Goal: Task Accomplishment & Management: Manage account settings

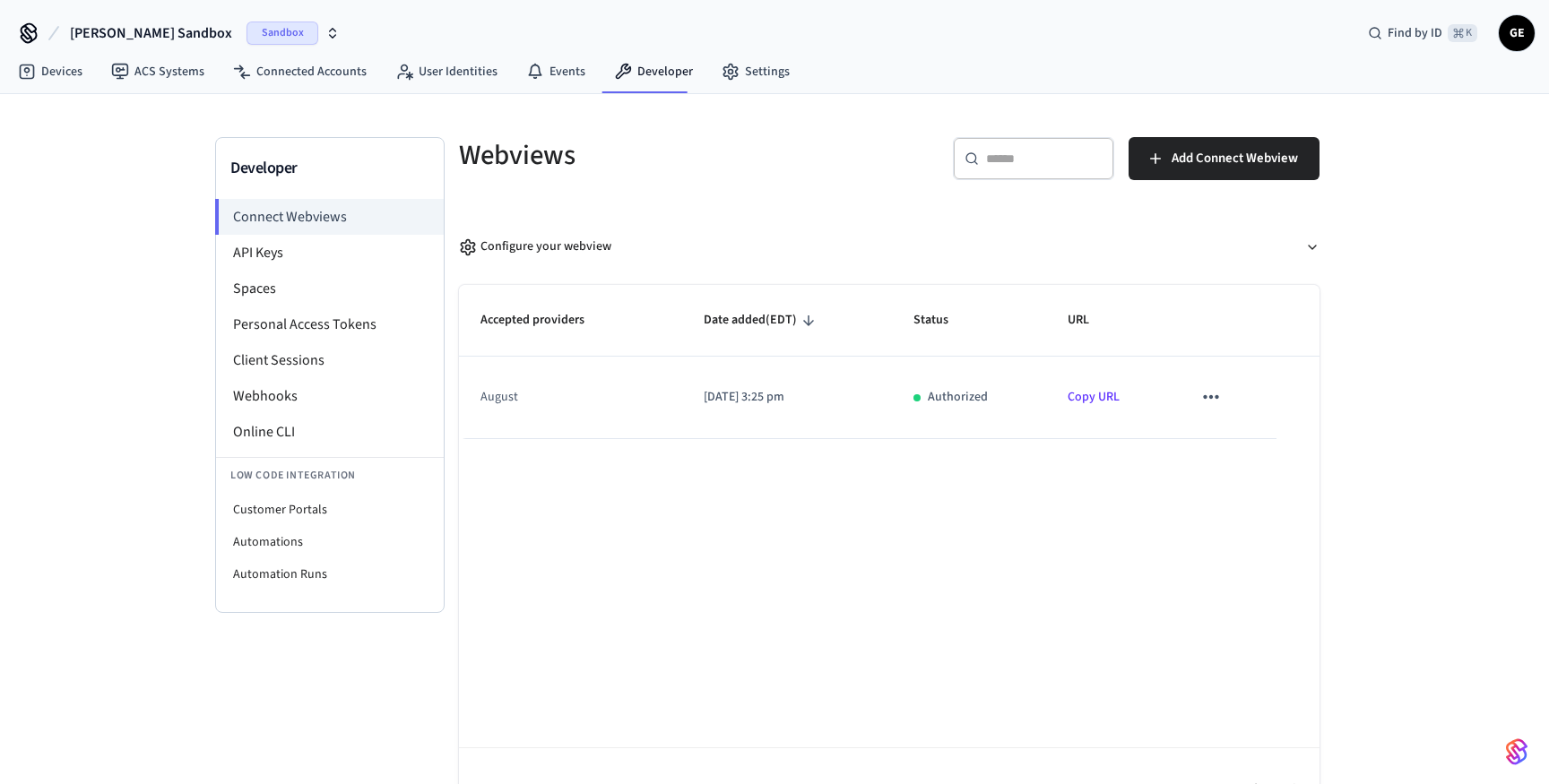
drag, startPoint x: 948, startPoint y: 399, endPoint x: 1121, endPoint y: 396, distance: 173.0
click at [950, 399] on p "Authorized" at bounding box center [958, 397] width 60 height 19
click at [1226, 392] on button "sticky table" at bounding box center [1211, 397] width 38 height 38
click at [1248, 457] on li "Delete" at bounding box center [1246, 455] width 81 height 47
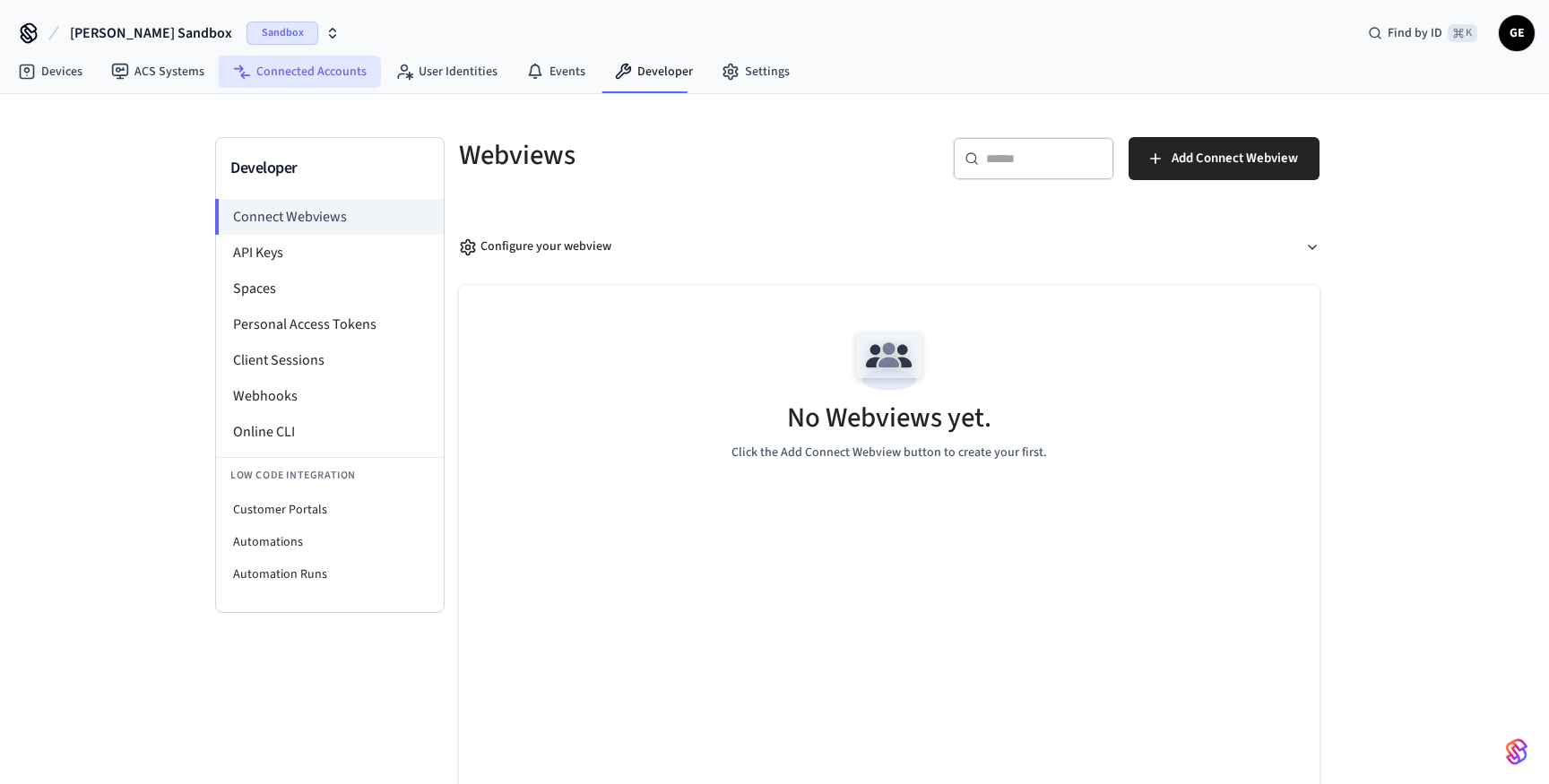
click at [320, 66] on link "Connected Accounts" at bounding box center [299, 72] width 162 height 32
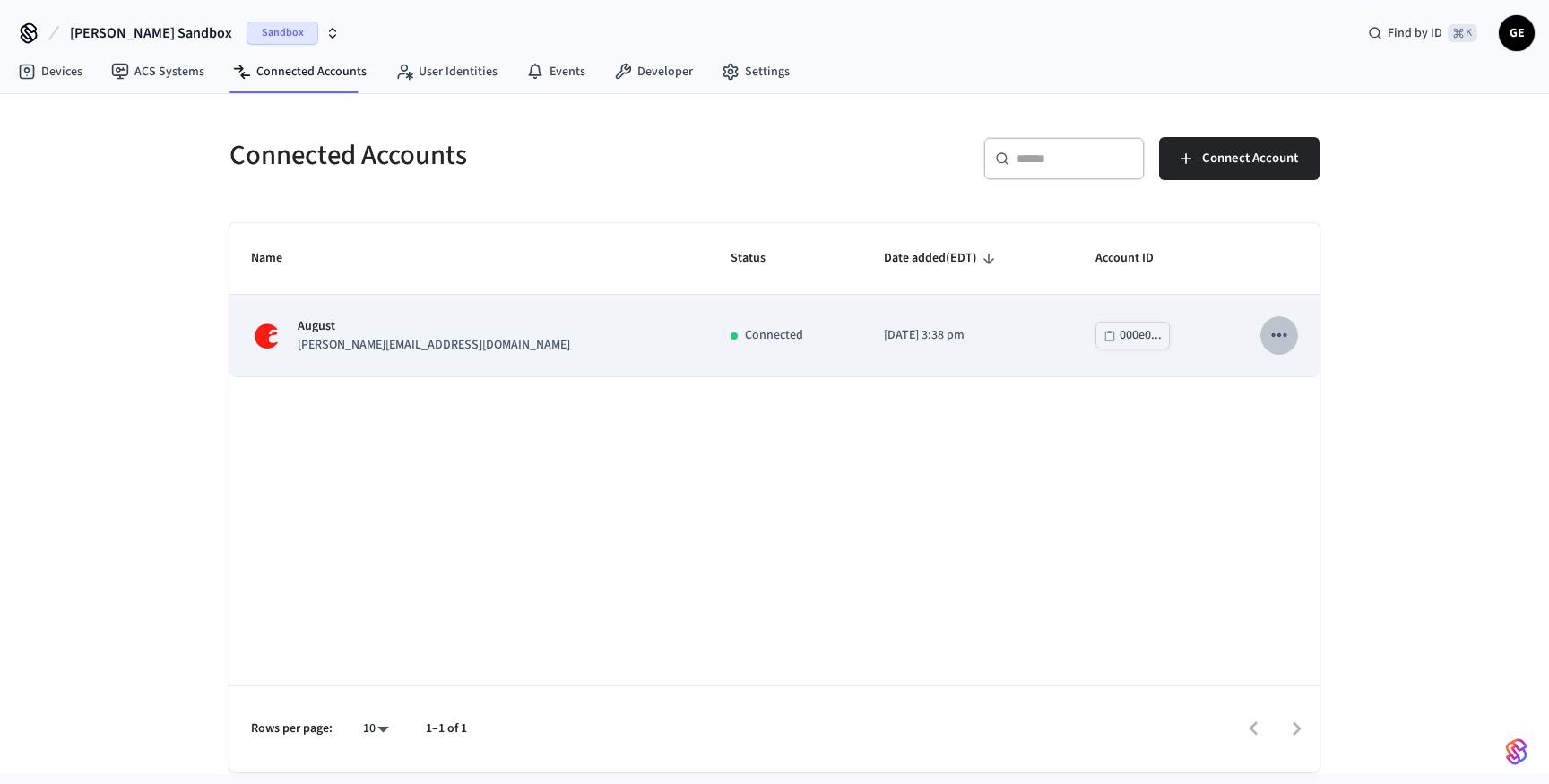
click at [1277, 340] on icon "sticky table" at bounding box center [1279, 335] width 24 height 24
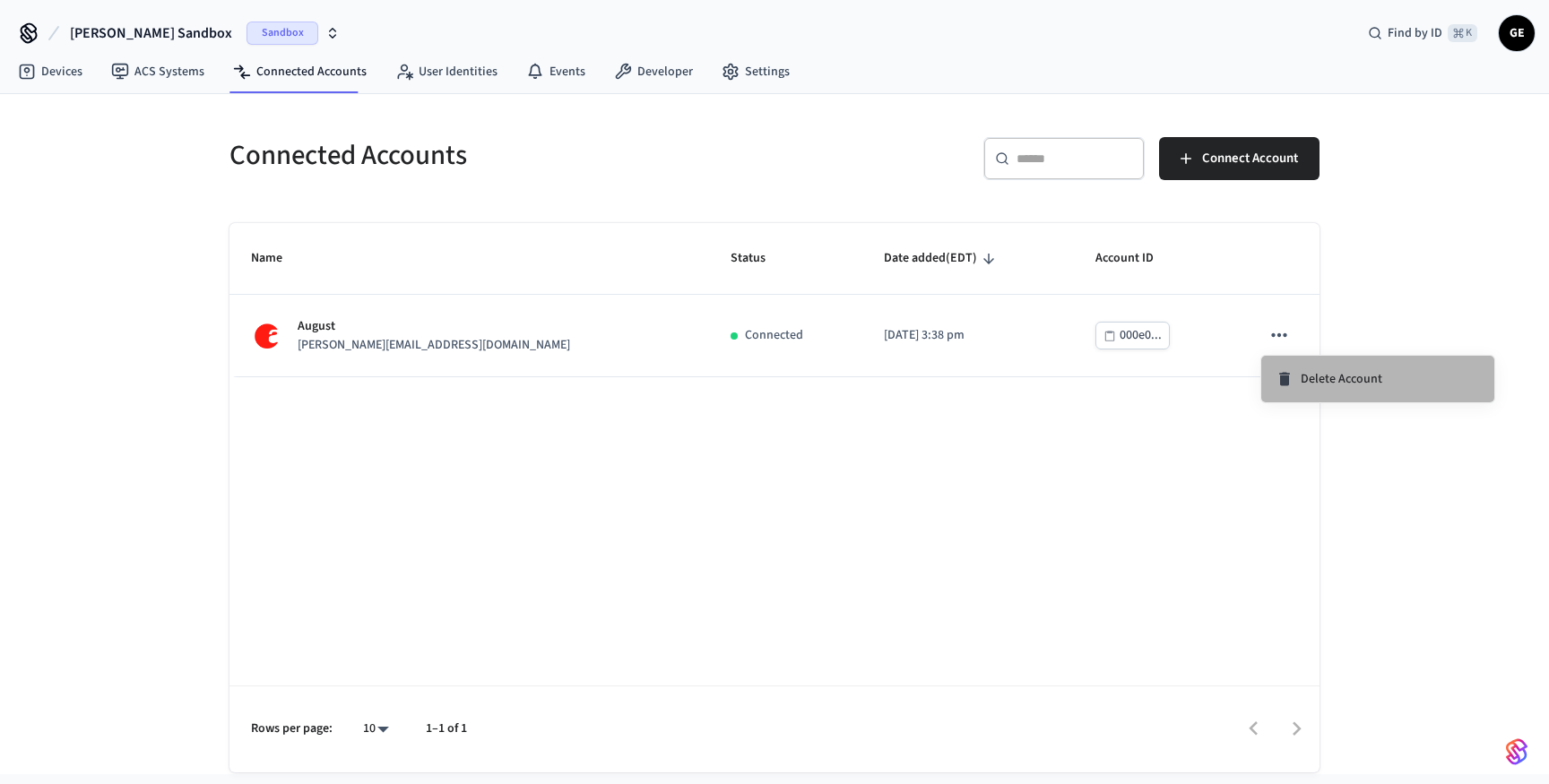
click at [1306, 385] on span "Delete Account" at bounding box center [1342, 378] width 81 height 18
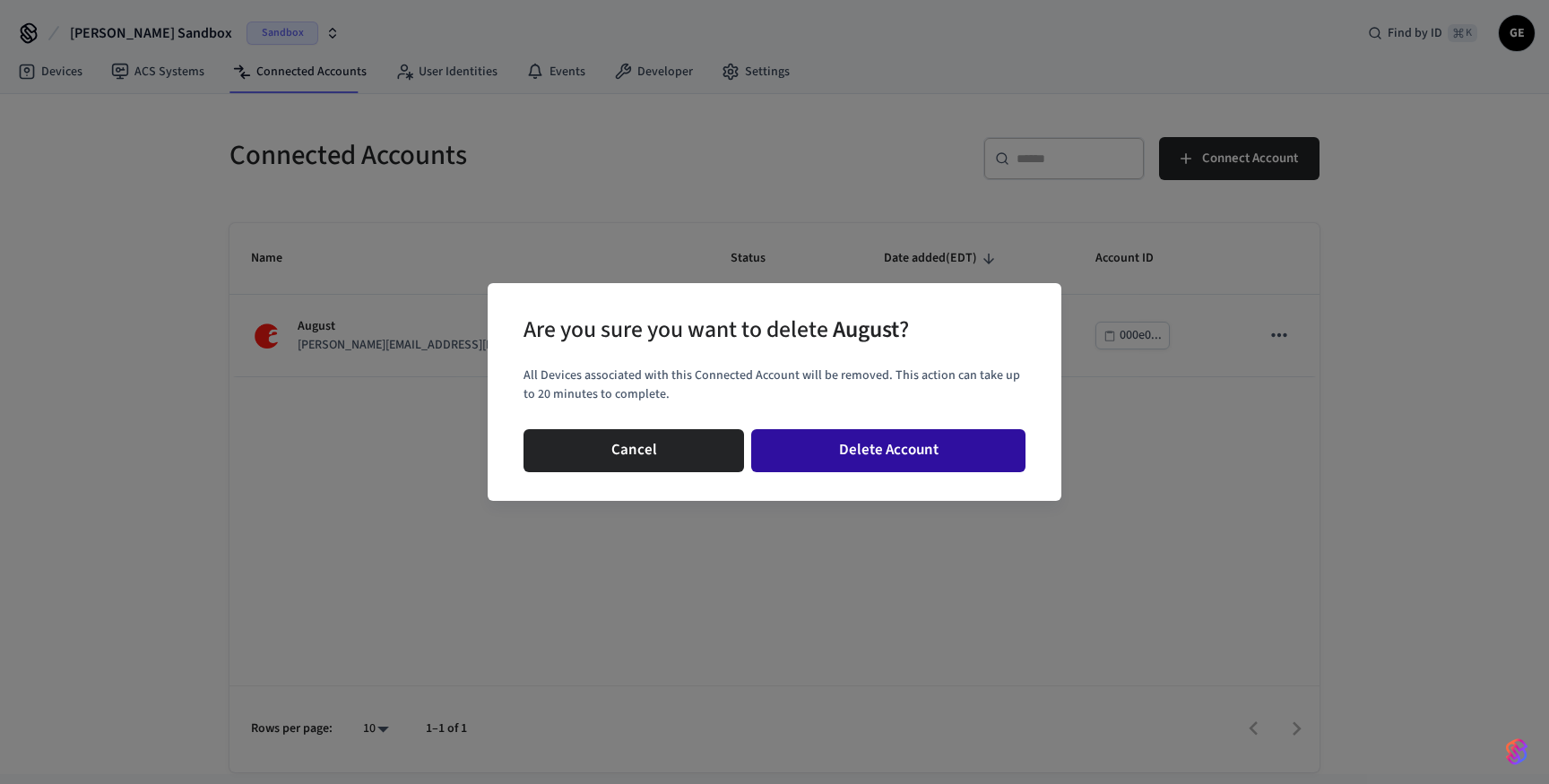
click at [883, 451] on button "Delete Account" at bounding box center [889, 450] width 274 height 43
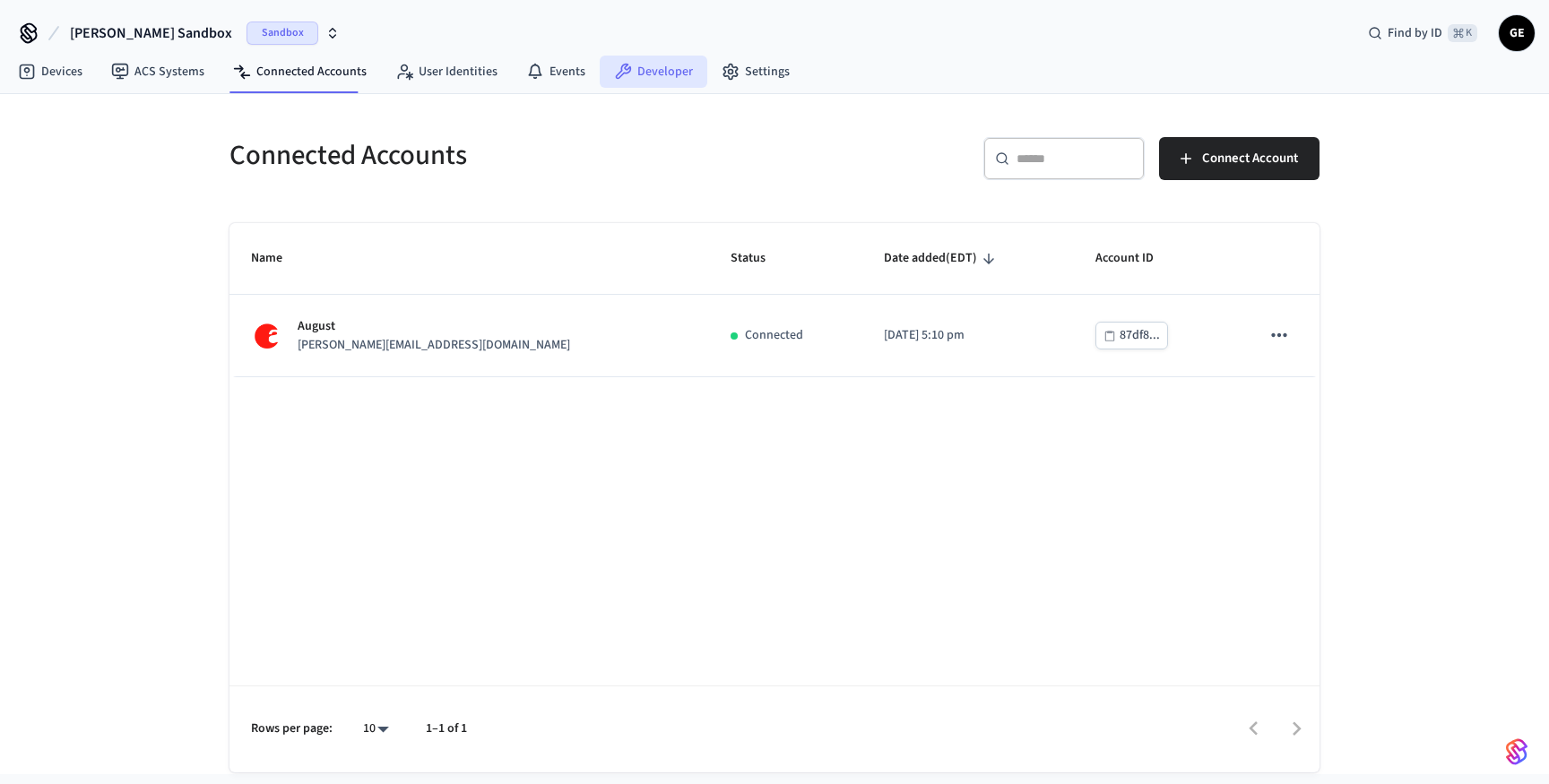
click at [669, 77] on link "Developer" at bounding box center [654, 72] width 108 height 32
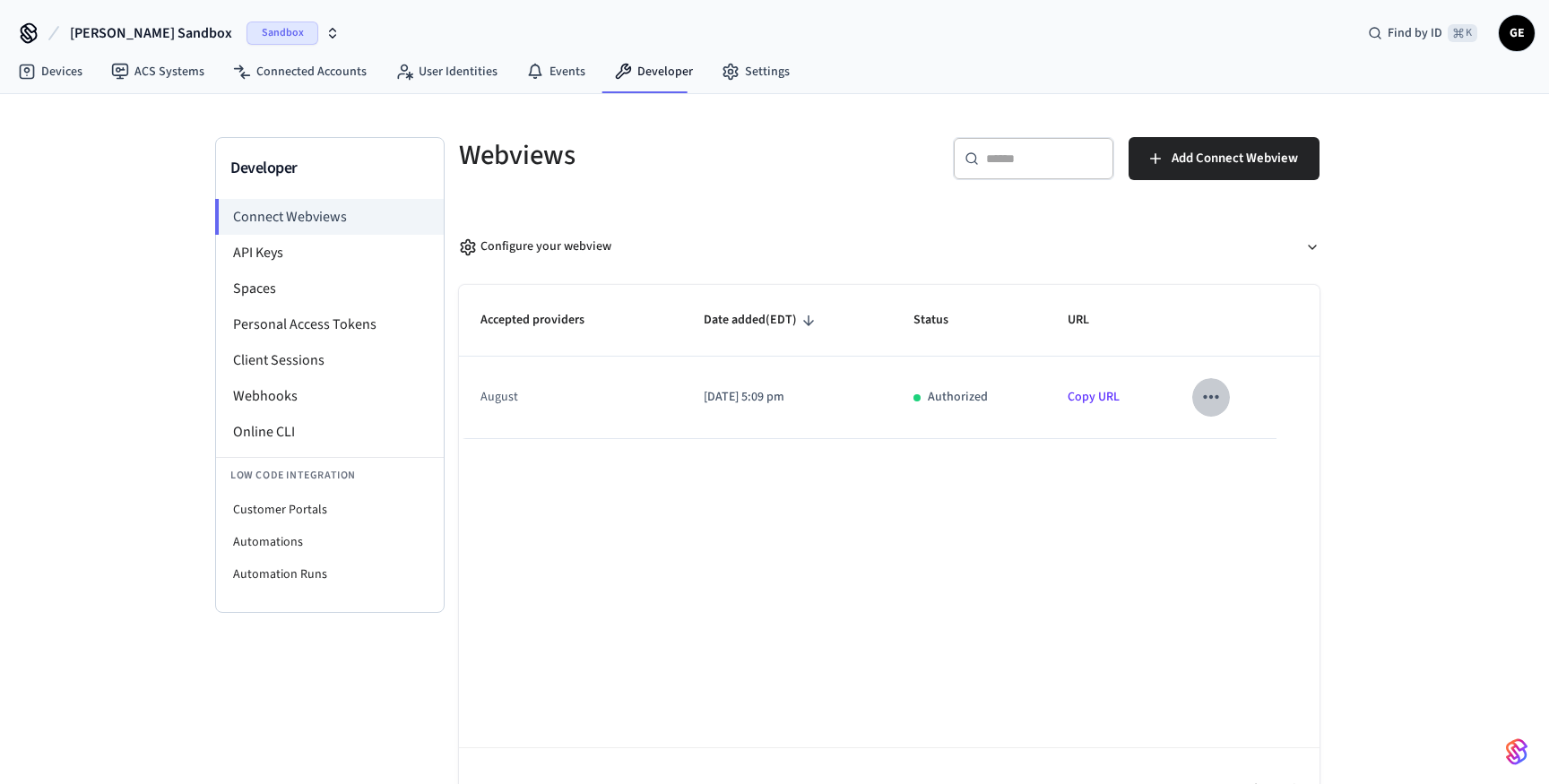
click at [1213, 397] on icon "sticky table" at bounding box center [1211, 396] width 24 height 24
click at [1247, 448] on li "Delete" at bounding box center [1246, 455] width 81 height 47
click at [1202, 403] on icon "sticky table" at bounding box center [1211, 396] width 24 height 24
click at [1224, 451] on icon at bounding box center [1226, 455] width 9 height 10
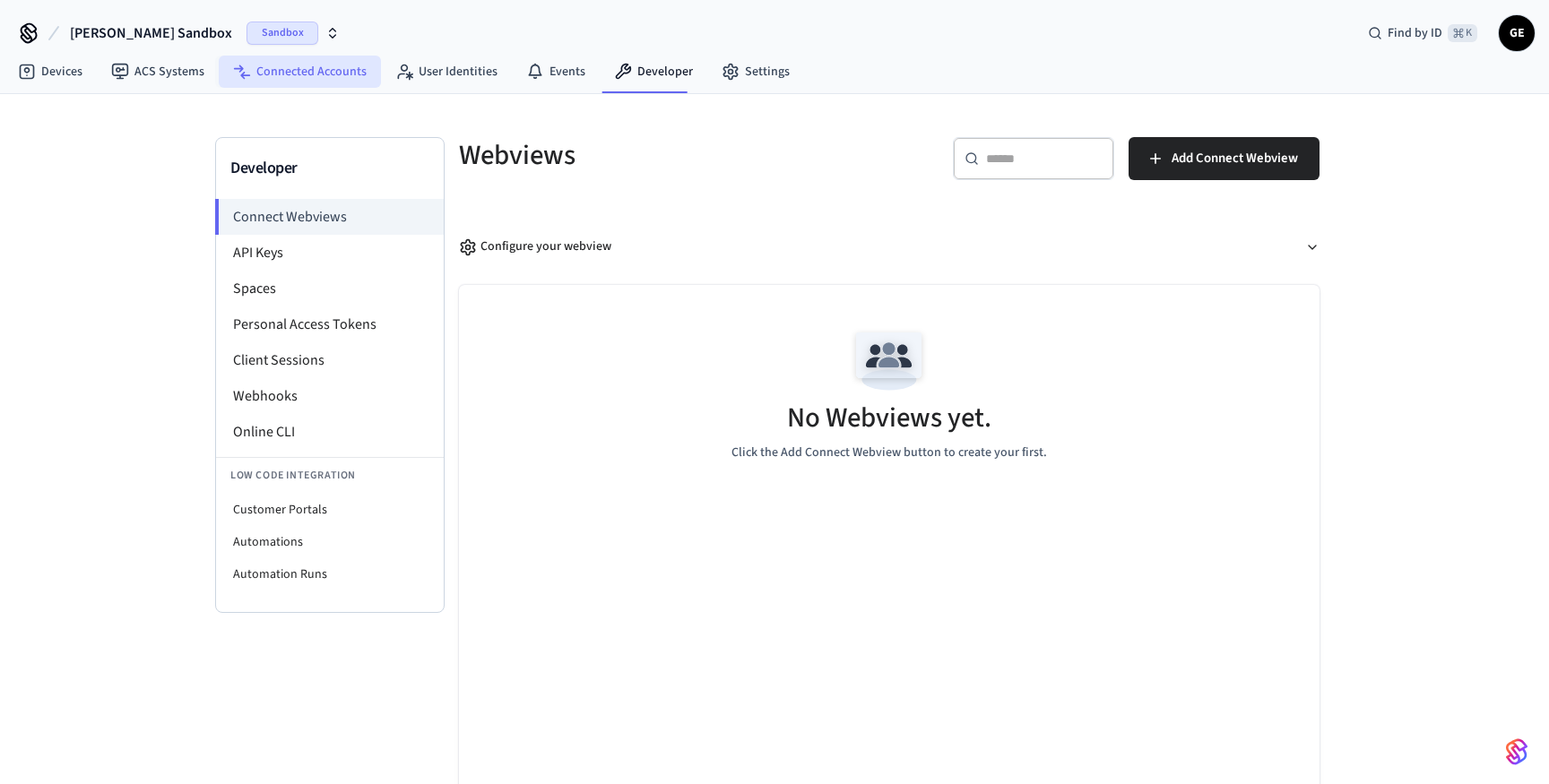
click at [317, 70] on link "Connected Accounts" at bounding box center [299, 72] width 162 height 32
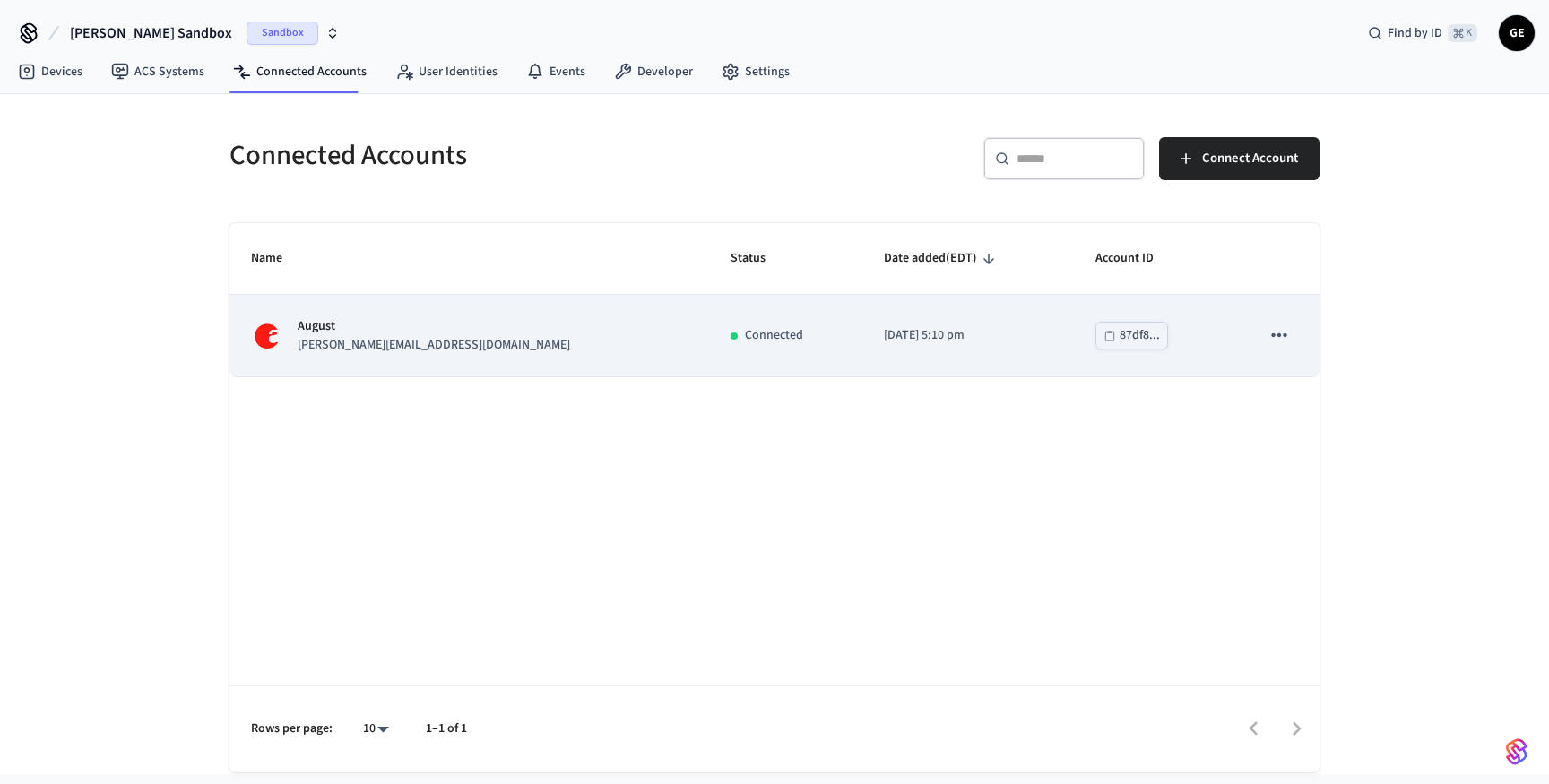
click at [1289, 332] on icon "sticky table" at bounding box center [1279, 335] width 24 height 24
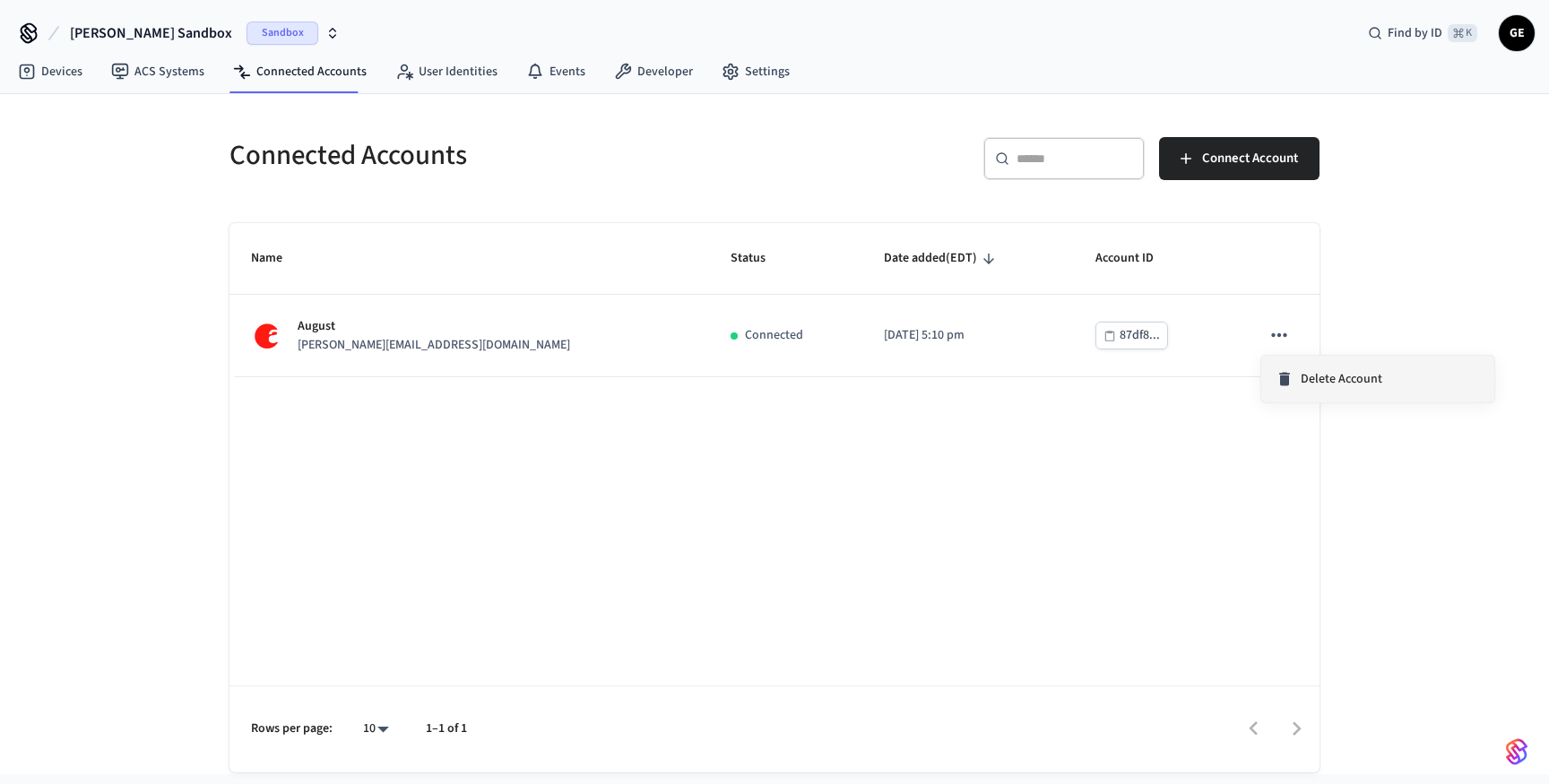
click at [1324, 376] on span "Delete Account" at bounding box center [1342, 378] width 81 height 18
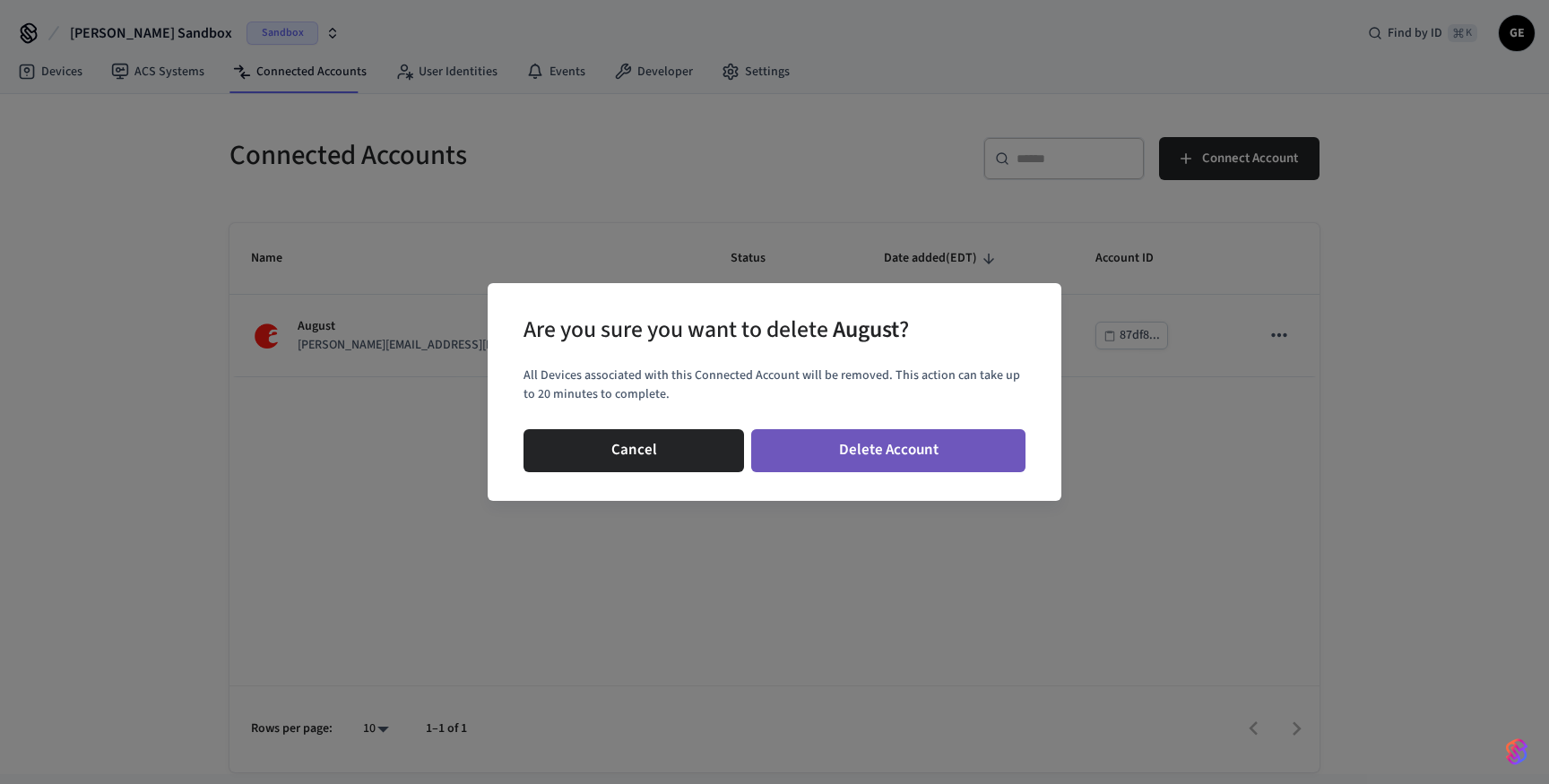
click at [863, 451] on button "Delete Account" at bounding box center [889, 450] width 274 height 43
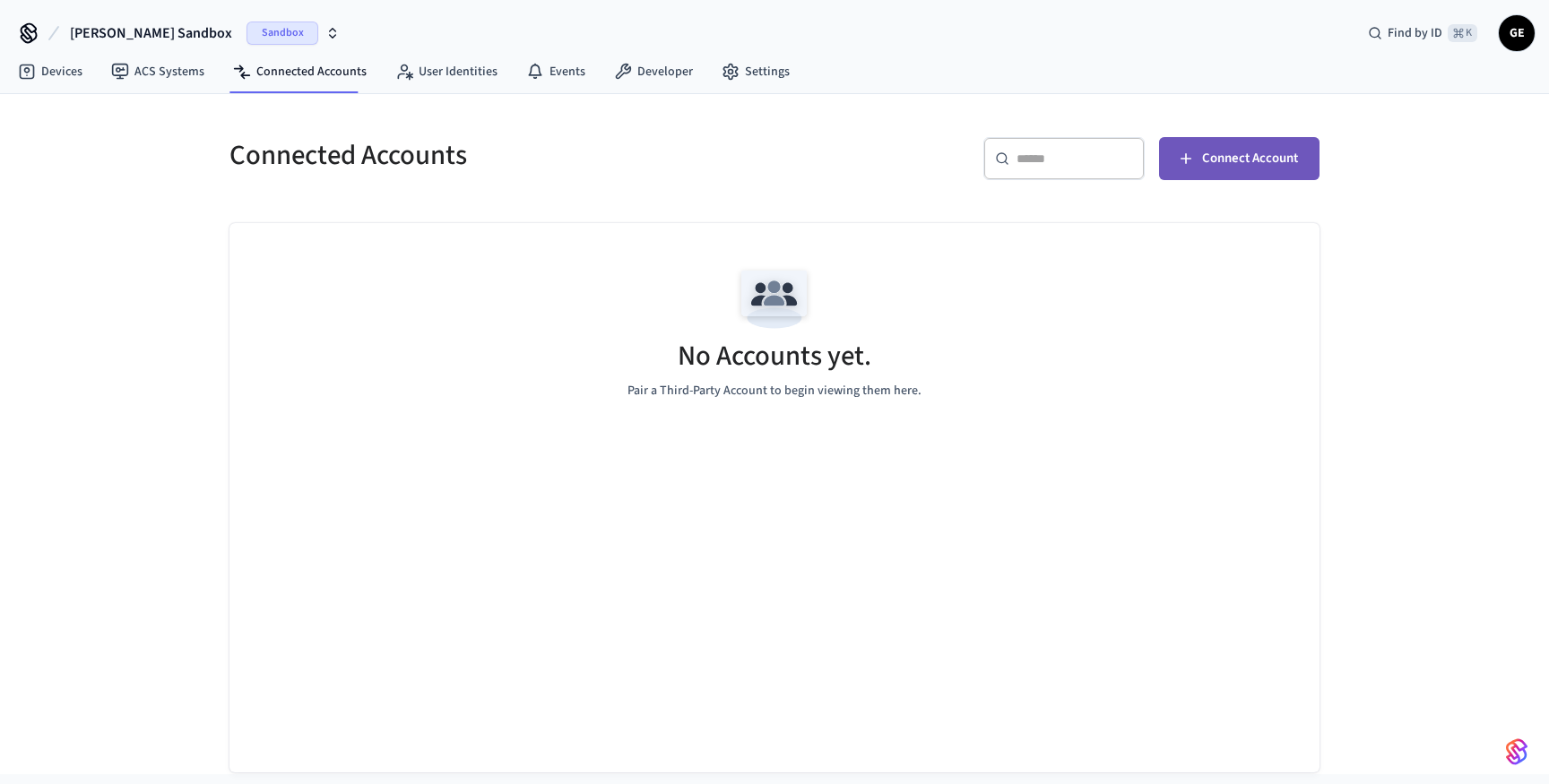
click at [1251, 159] on span "Connect Account" at bounding box center [1249, 158] width 96 height 24
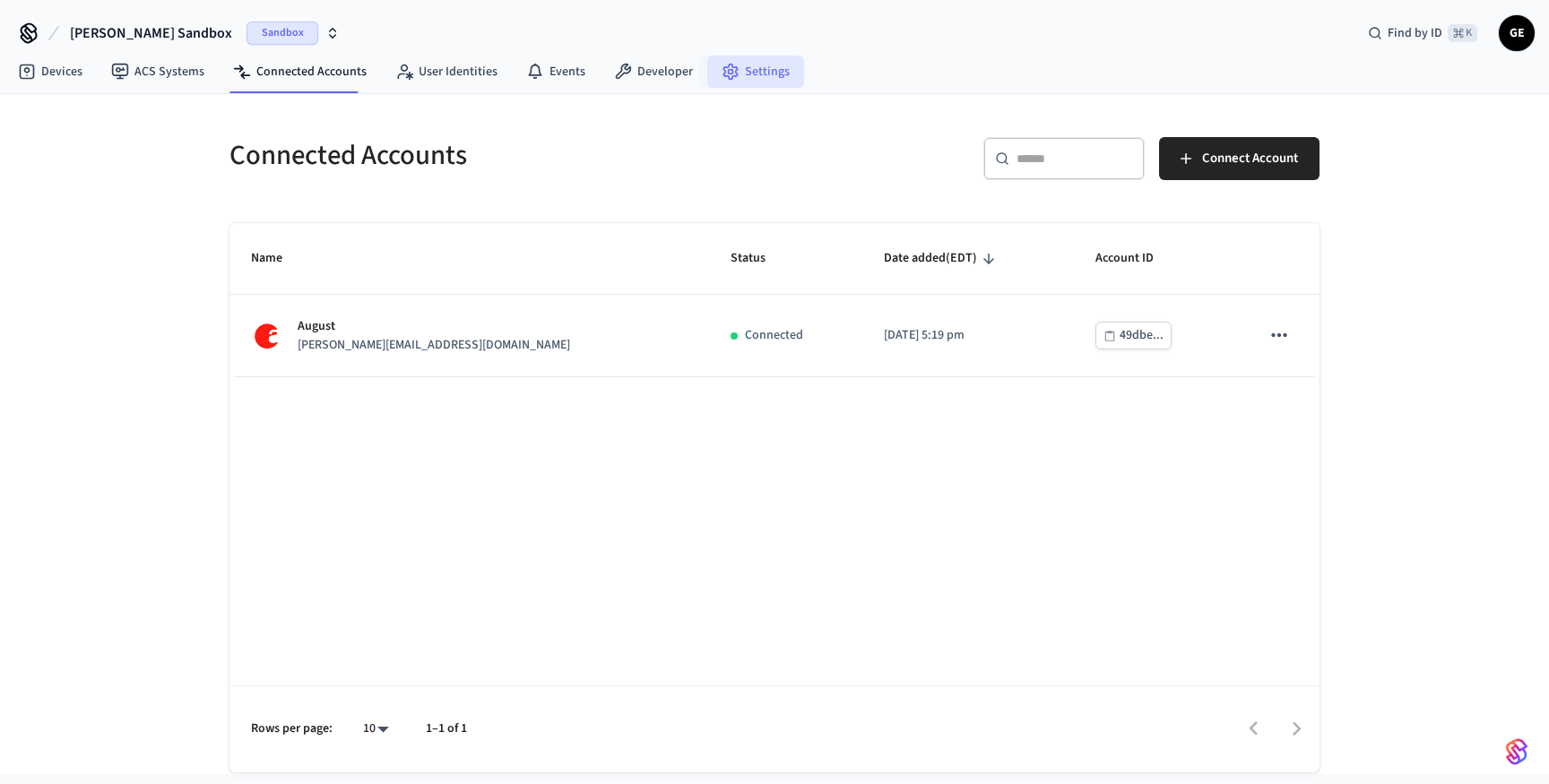
click at [741, 73] on link "Settings" at bounding box center [755, 72] width 97 height 32
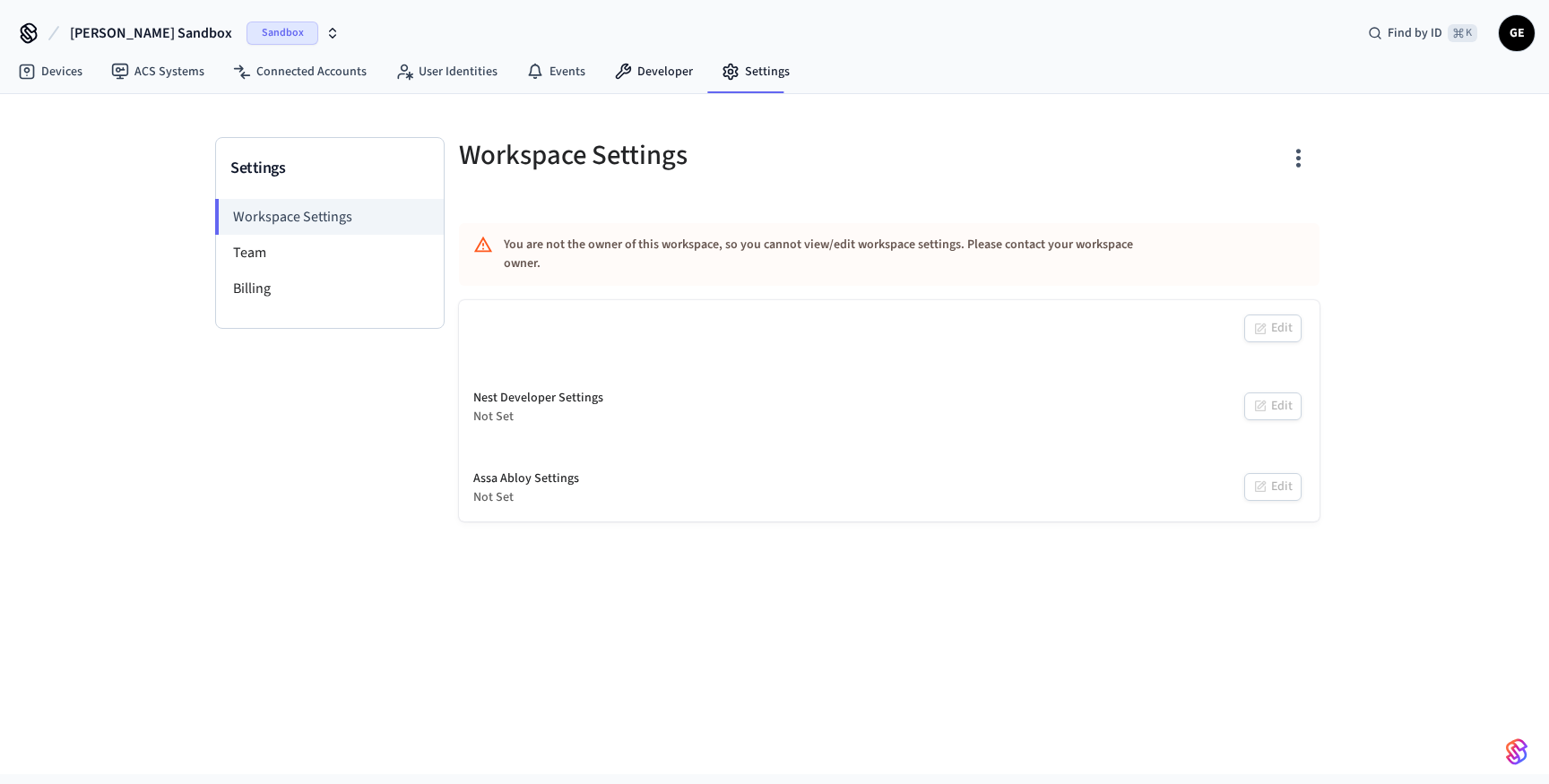
click at [643, 74] on link "Developer" at bounding box center [654, 72] width 108 height 32
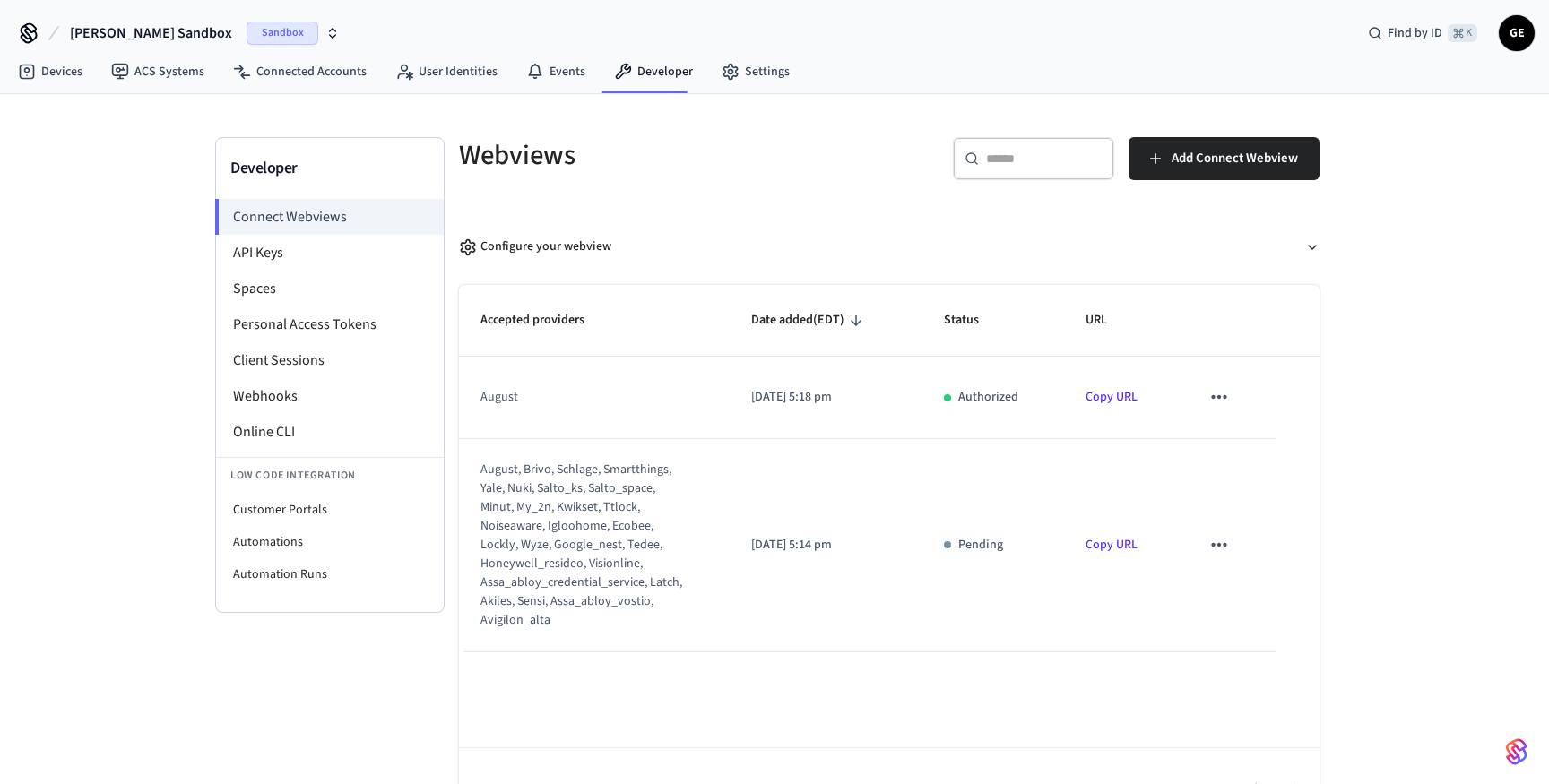
click at [1246, 536] on td "sticky table" at bounding box center [1227, 545] width 97 height 213
click at [1234, 536] on button "sticky table" at bounding box center [1220, 545] width 38 height 38
click at [1268, 601] on li "Delete" at bounding box center [1256, 602] width 81 height 47
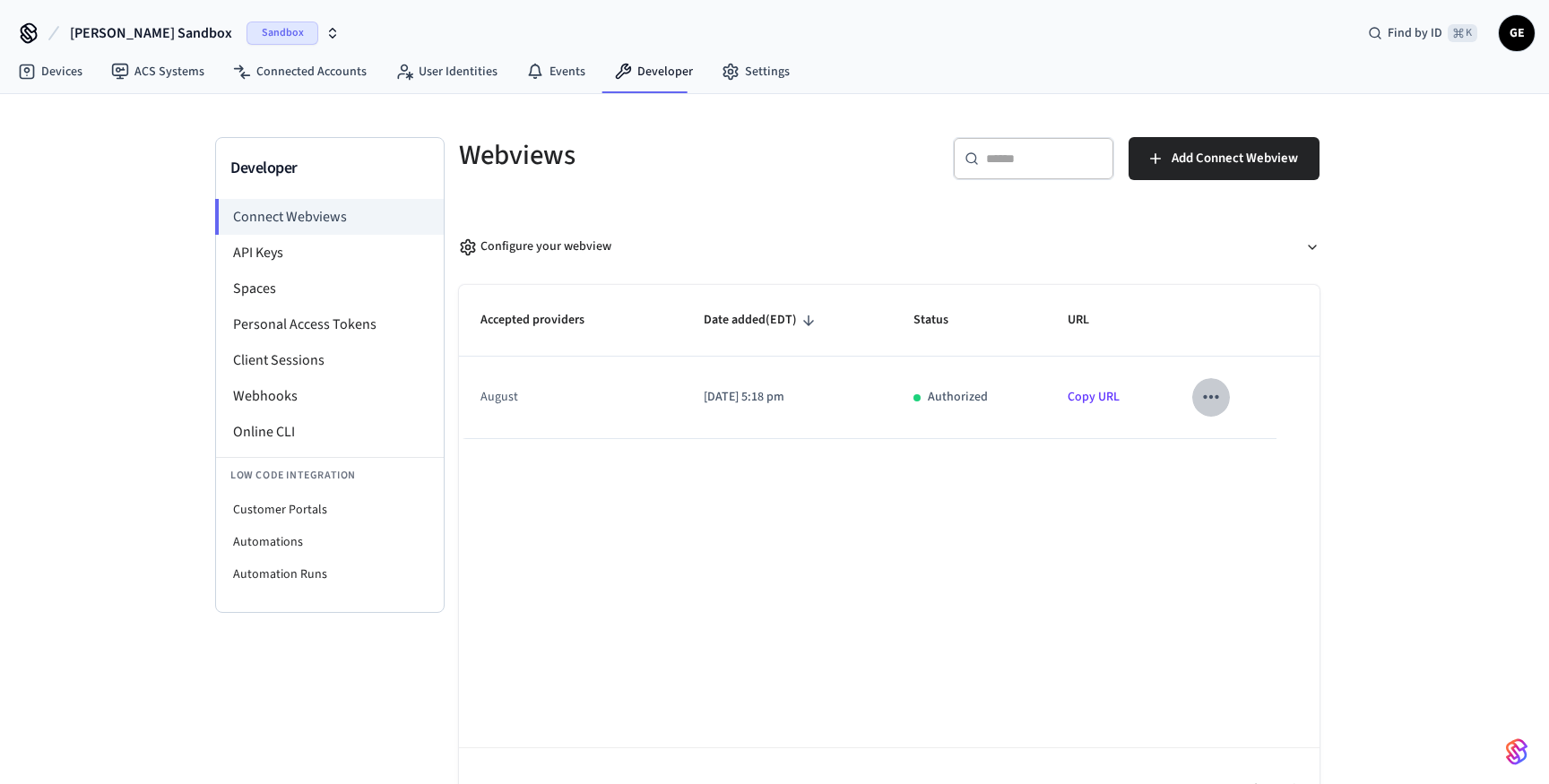
click at [1217, 392] on icon "sticky table" at bounding box center [1211, 396] width 24 height 24
click at [1252, 458] on li "Delete" at bounding box center [1246, 455] width 81 height 47
click at [1218, 400] on icon "sticky table" at bounding box center [1211, 396] width 24 height 24
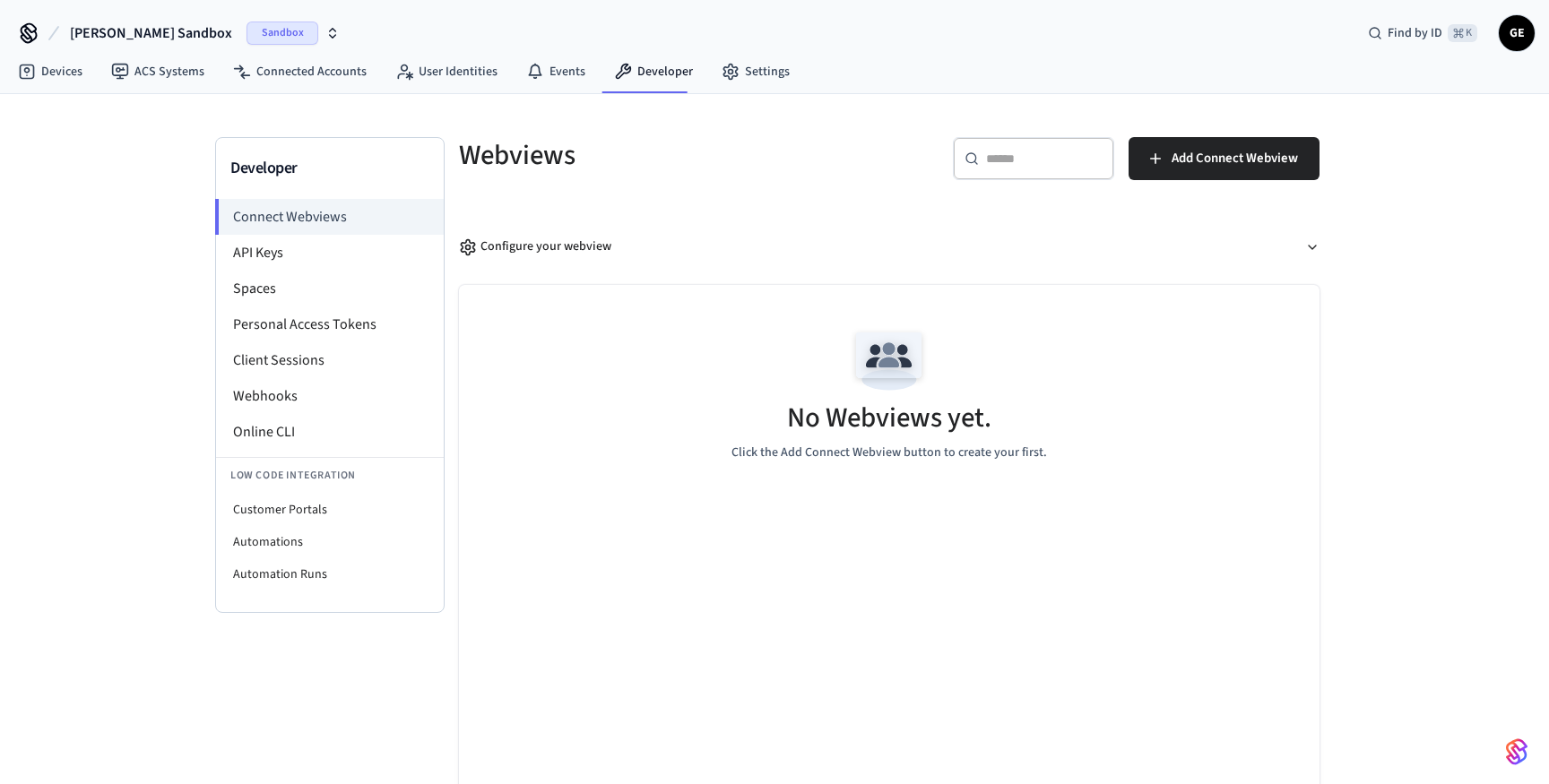
click at [1029, 344] on div "No Webviews yet. Click the Add Connect Webview button to create your first." at bounding box center [889, 391] width 860 height 213
click at [318, 49] on div "Grant's Sandbox Sandbox Find by ID ⌘ K GE" at bounding box center [774, 26] width 1549 height 52
click at [305, 64] on link "Connected Accounts" at bounding box center [299, 72] width 162 height 32
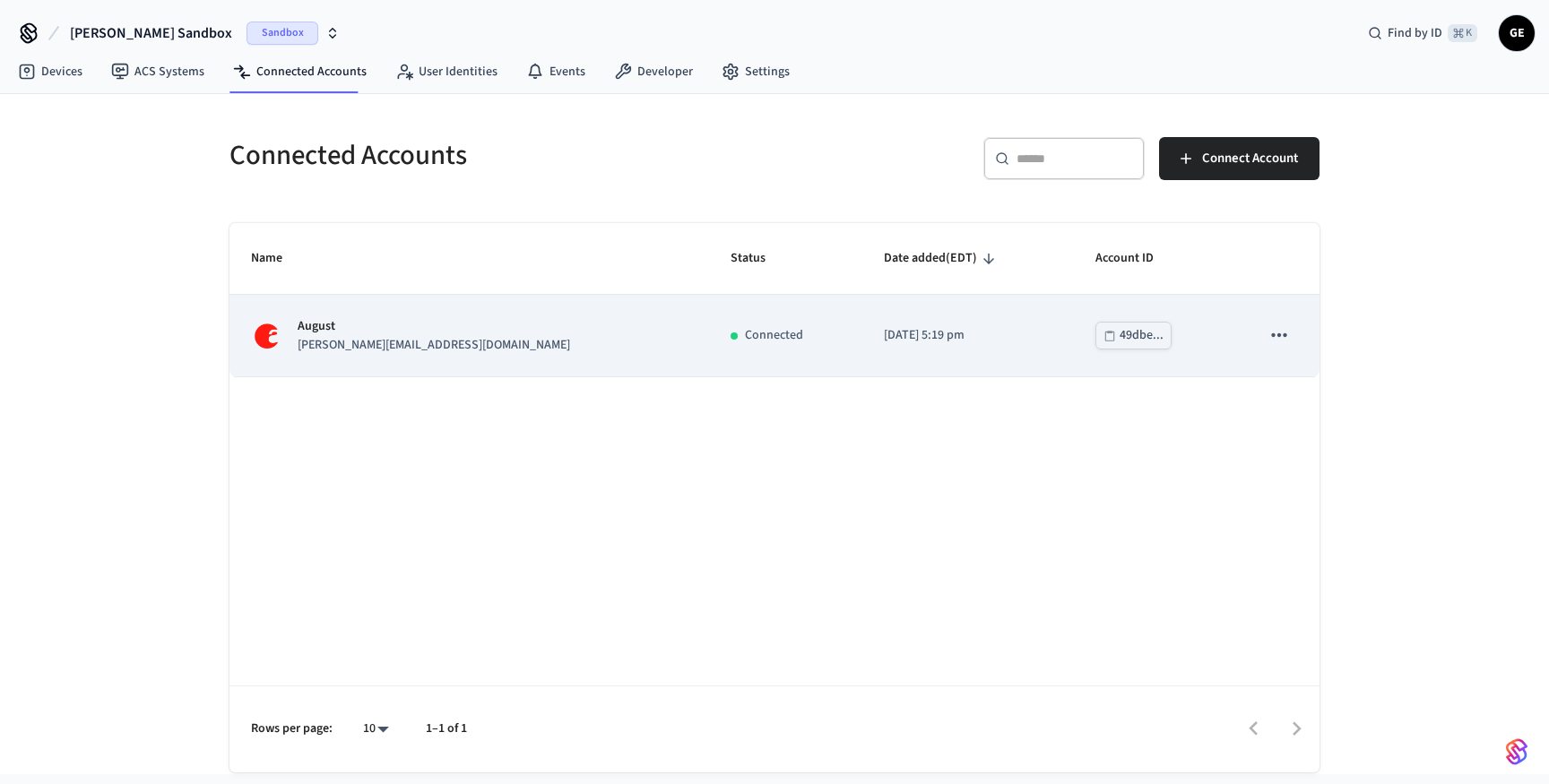
click at [1279, 331] on icon "sticky table" at bounding box center [1279, 335] width 24 height 24
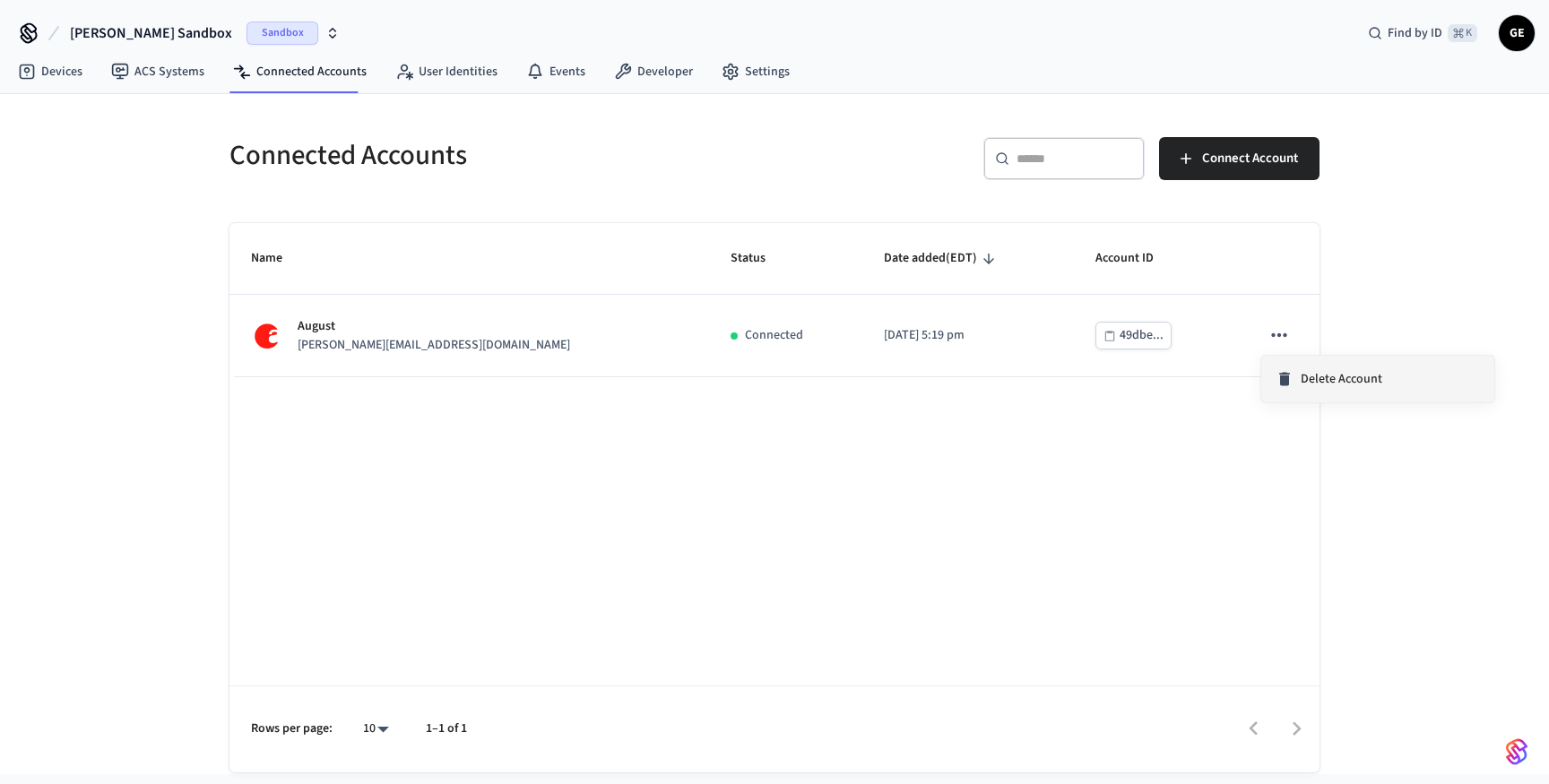
click at [1339, 384] on span "Delete Account" at bounding box center [1342, 378] width 81 height 18
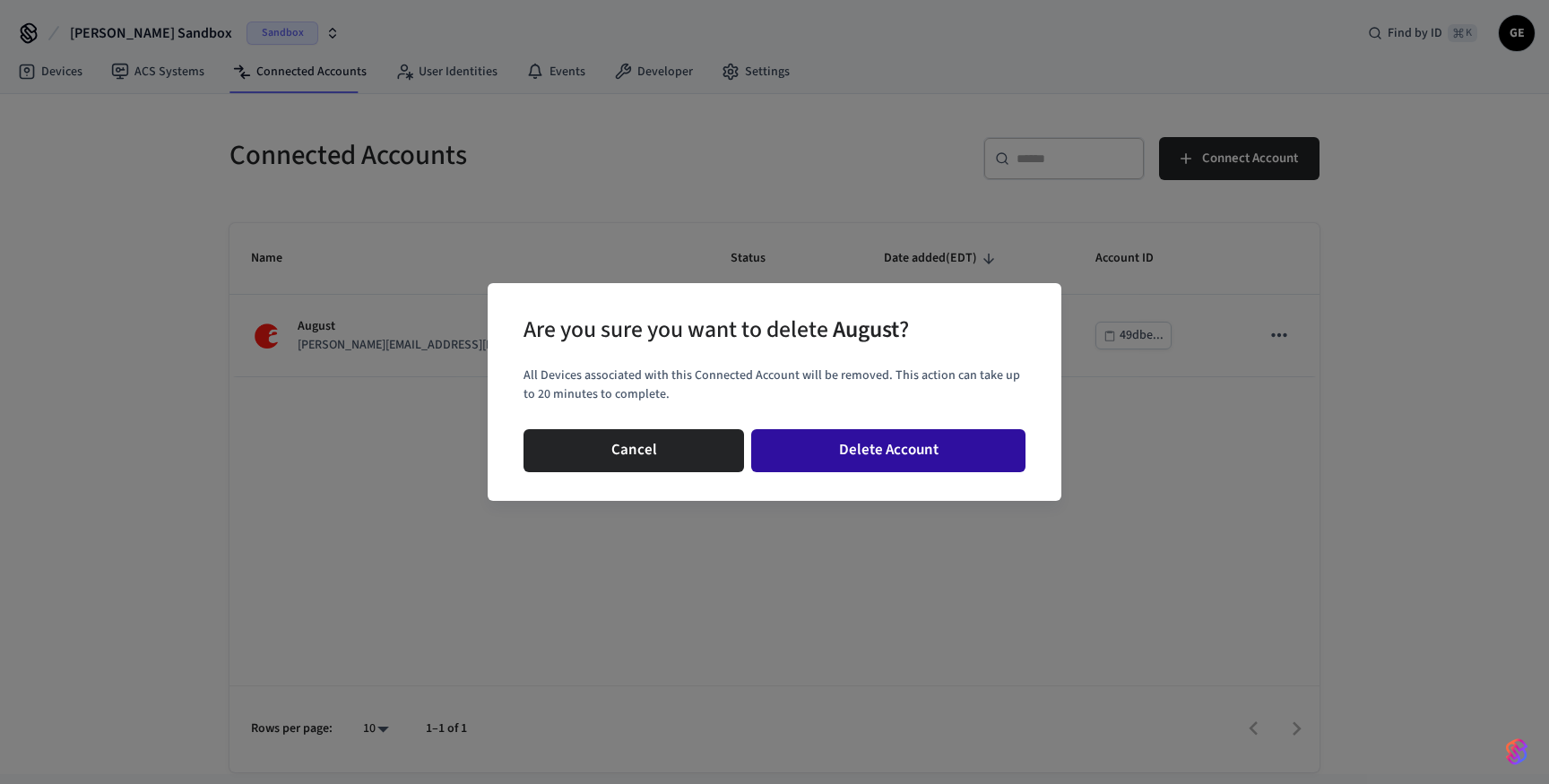
click at [923, 447] on button "Delete Account" at bounding box center [889, 450] width 274 height 43
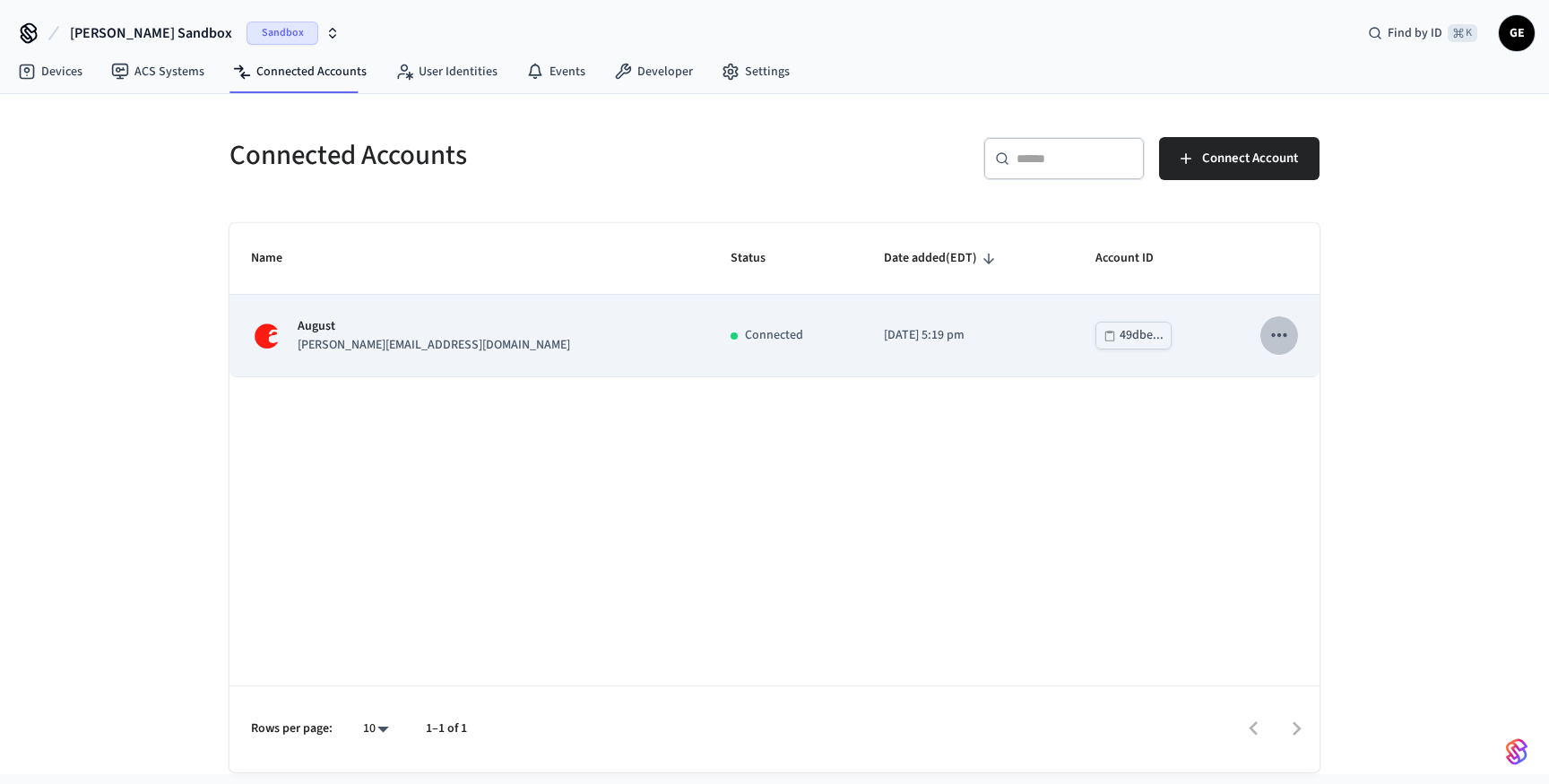
click at [1273, 349] on button "sticky table" at bounding box center [1279, 335] width 38 height 38
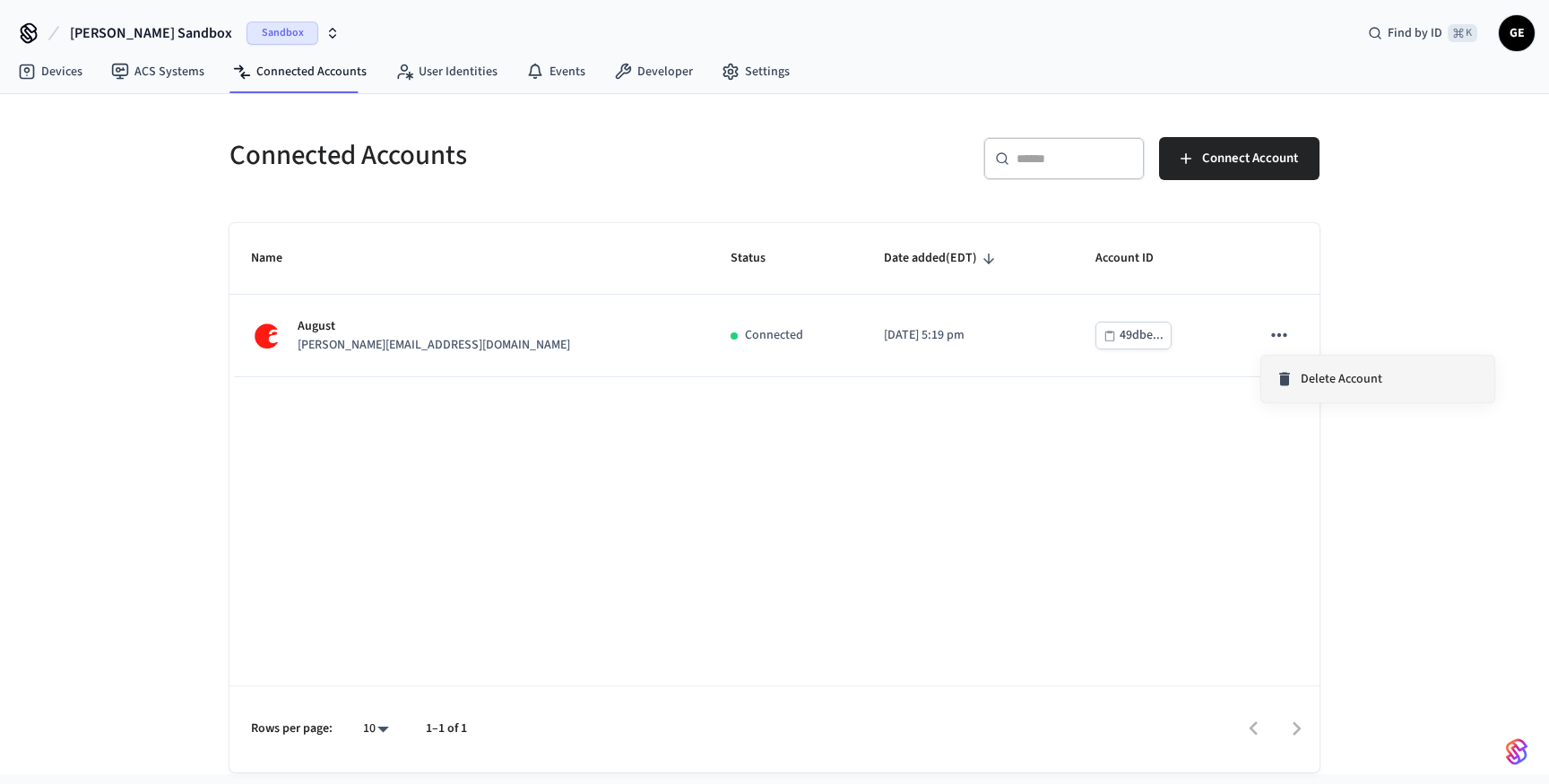
click at [1291, 378] on icon at bounding box center [1284, 378] width 18 height 18
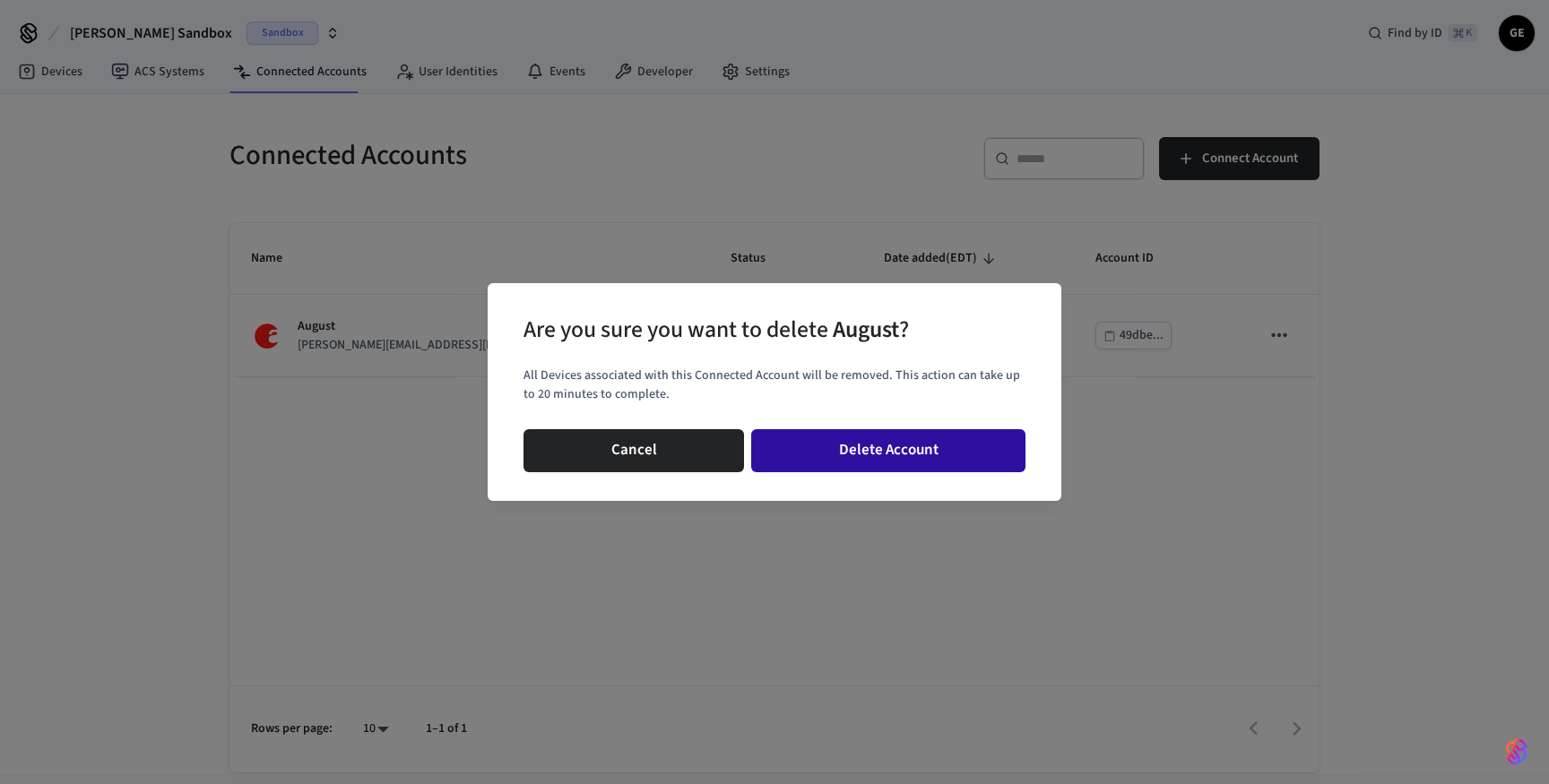
click at [964, 455] on button "Delete Account" at bounding box center [889, 450] width 274 height 43
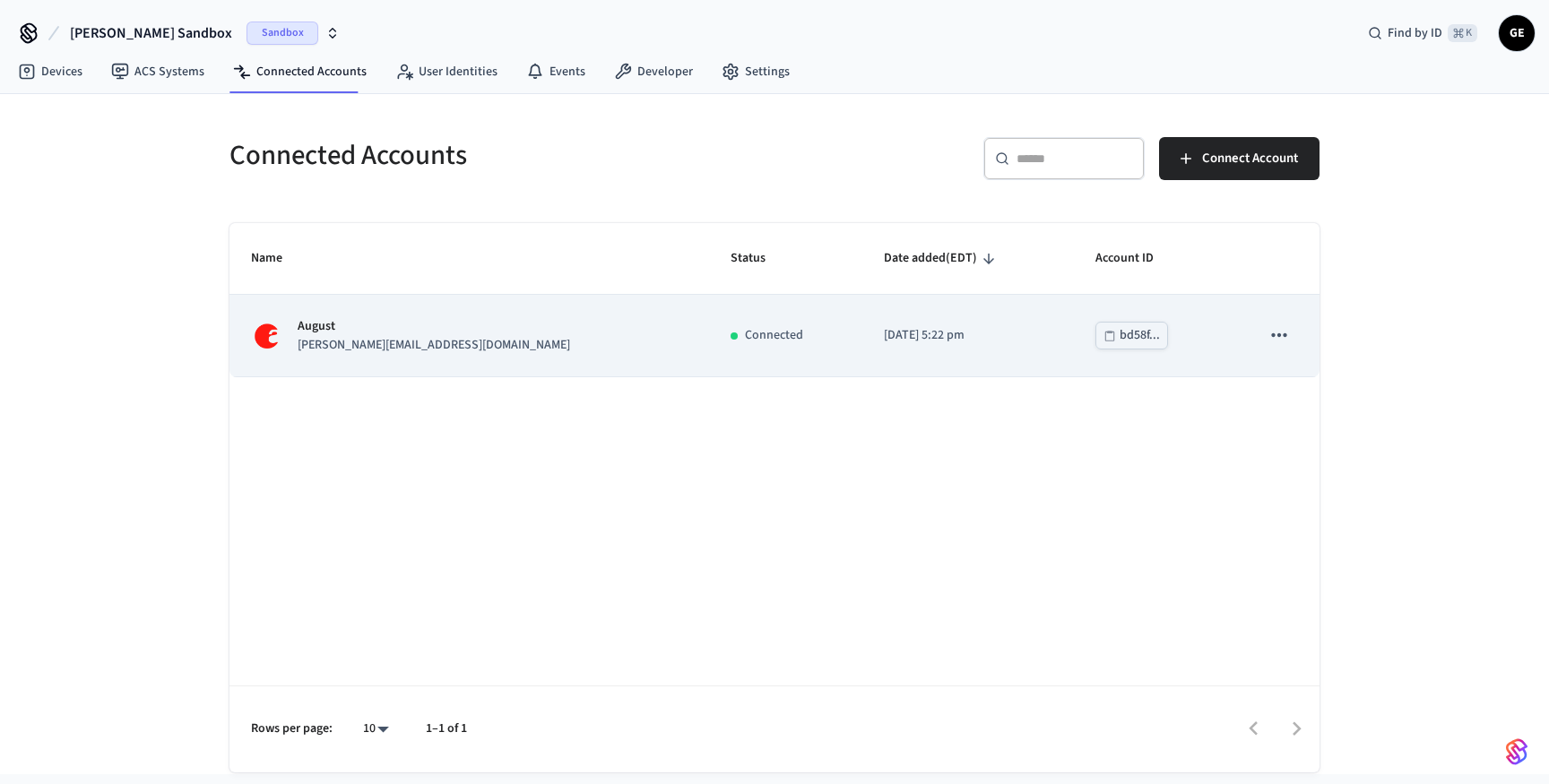
click at [1279, 338] on icon "sticky table" at bounding box center [1279, 335] width 24 height 24
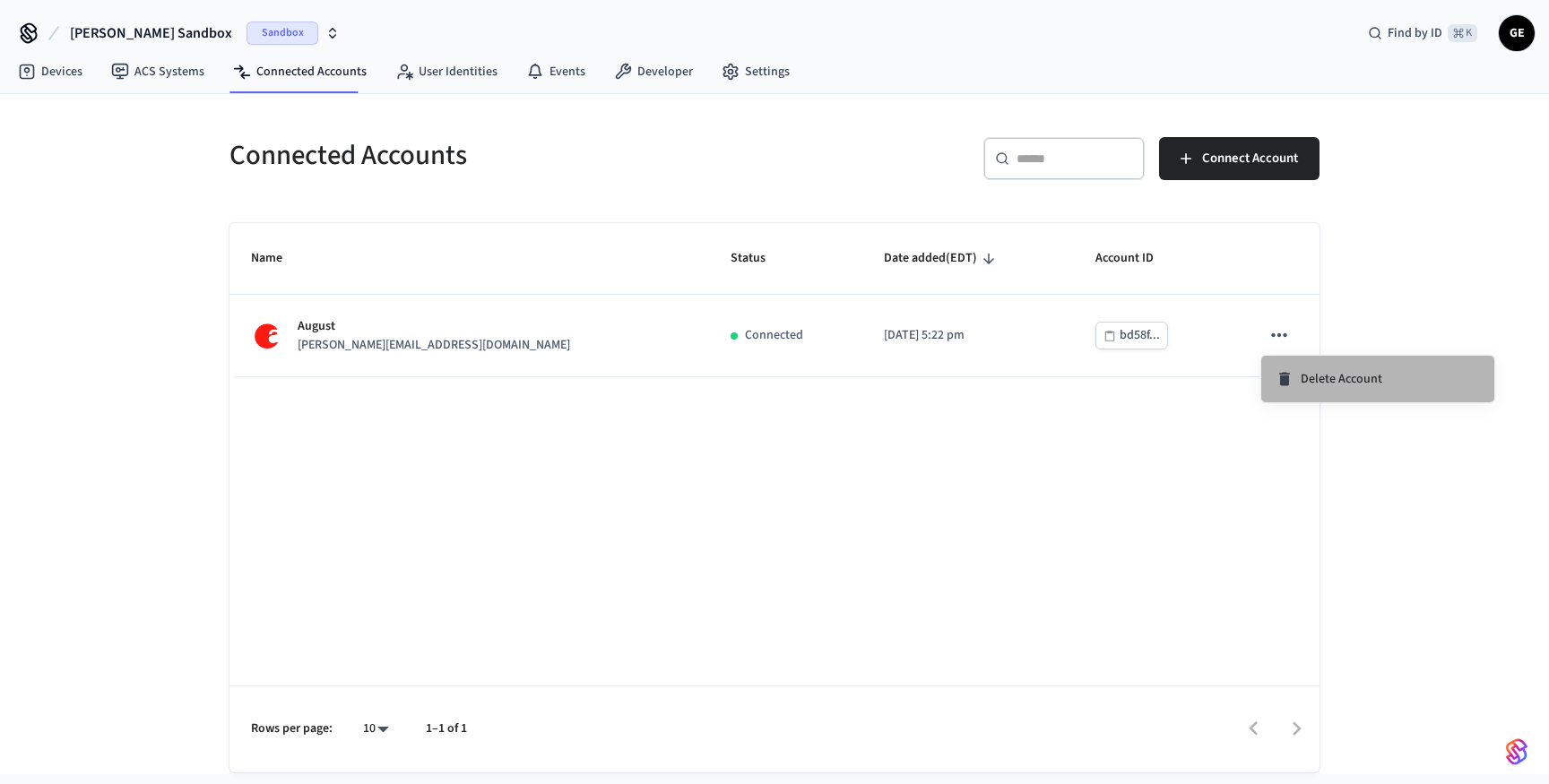
click at [1329, 380] on span "Delete Account" at bounding box center [1342, 378] width 81 height 18
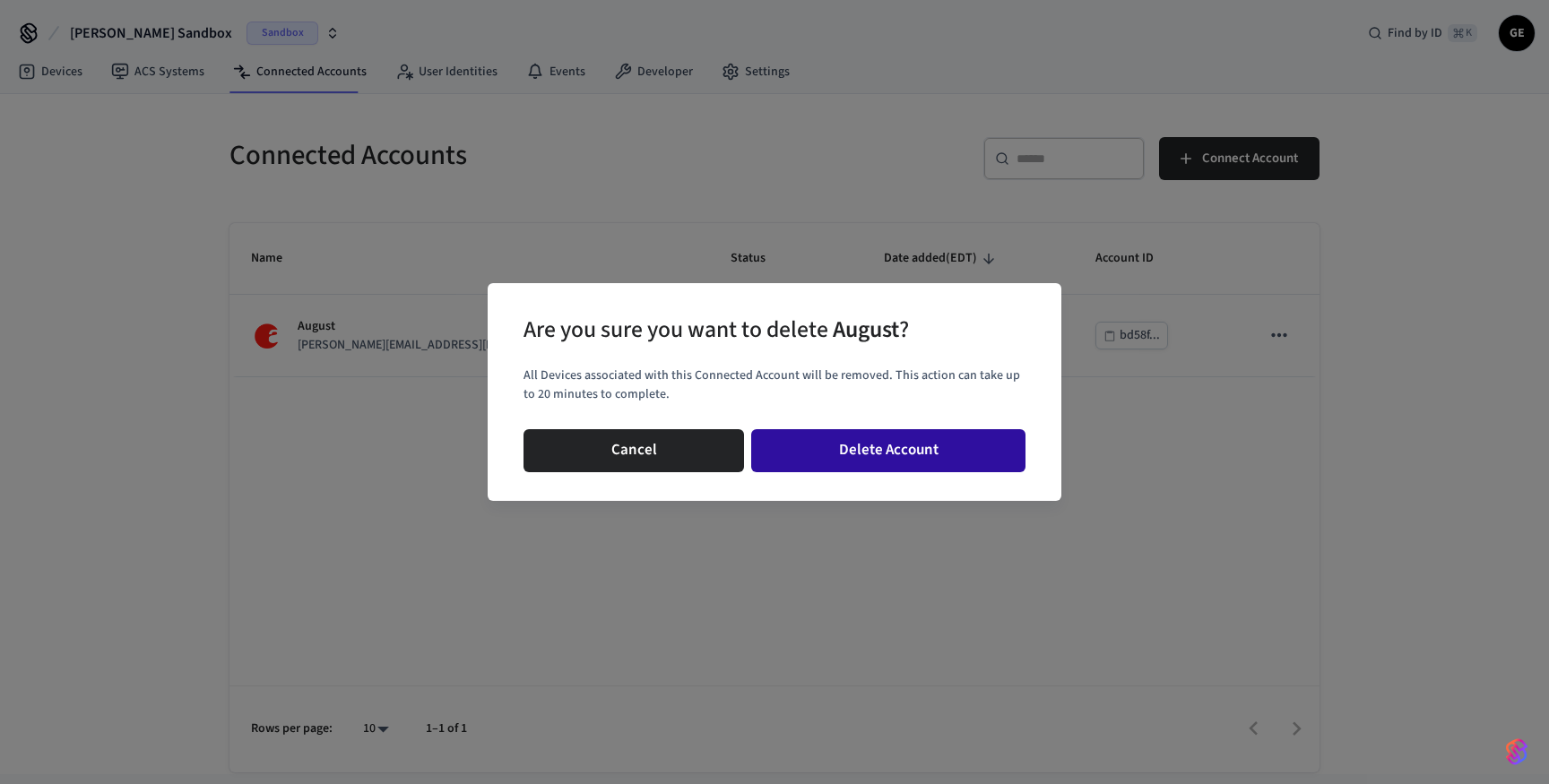
click at [894, 459] on button "Delete Account" at bounding box center [889, 450] width 274 height 43
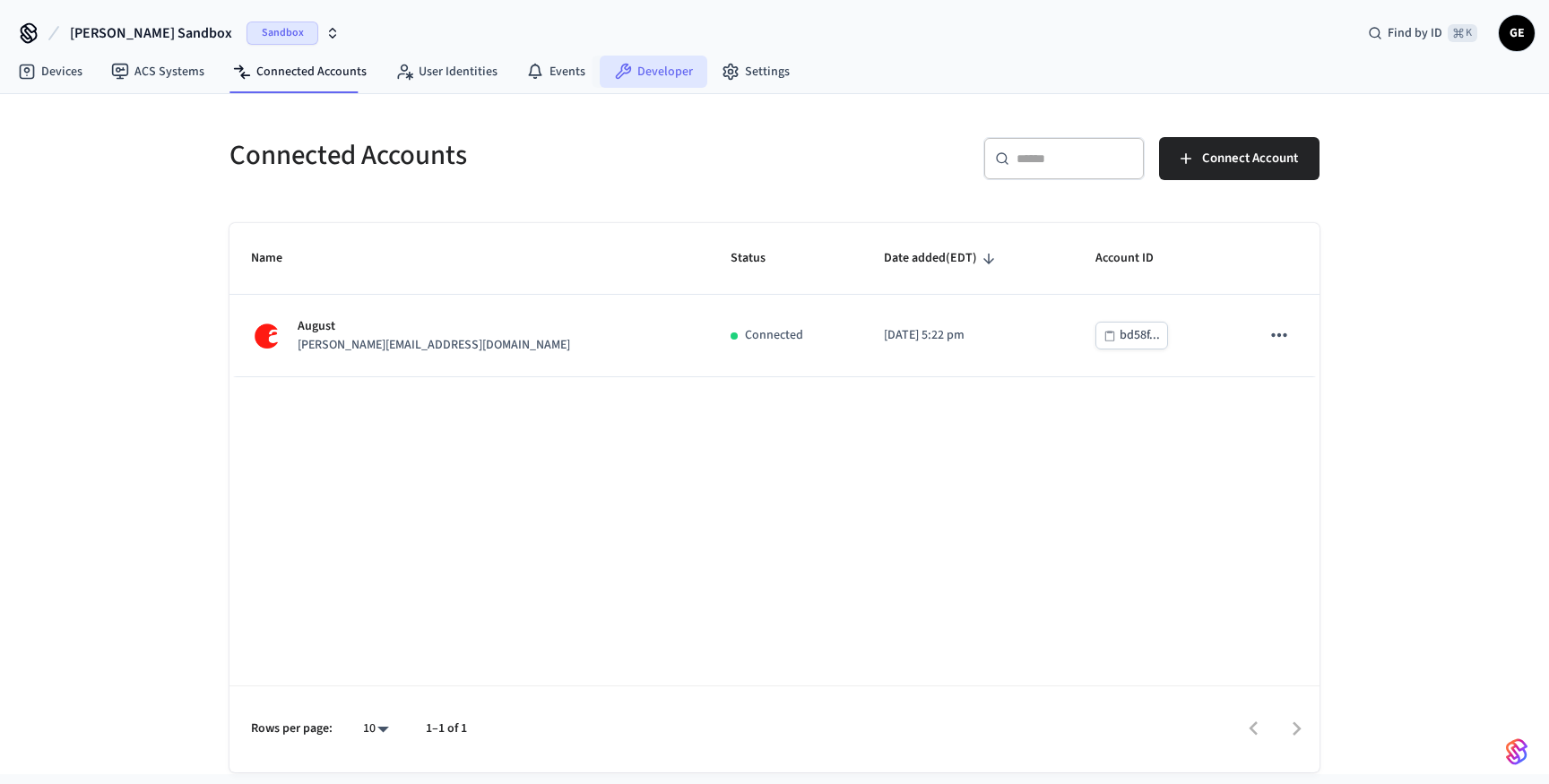
click at [653, 64] on link "Developer" at bounding box center [654, 72] width 108 height 32
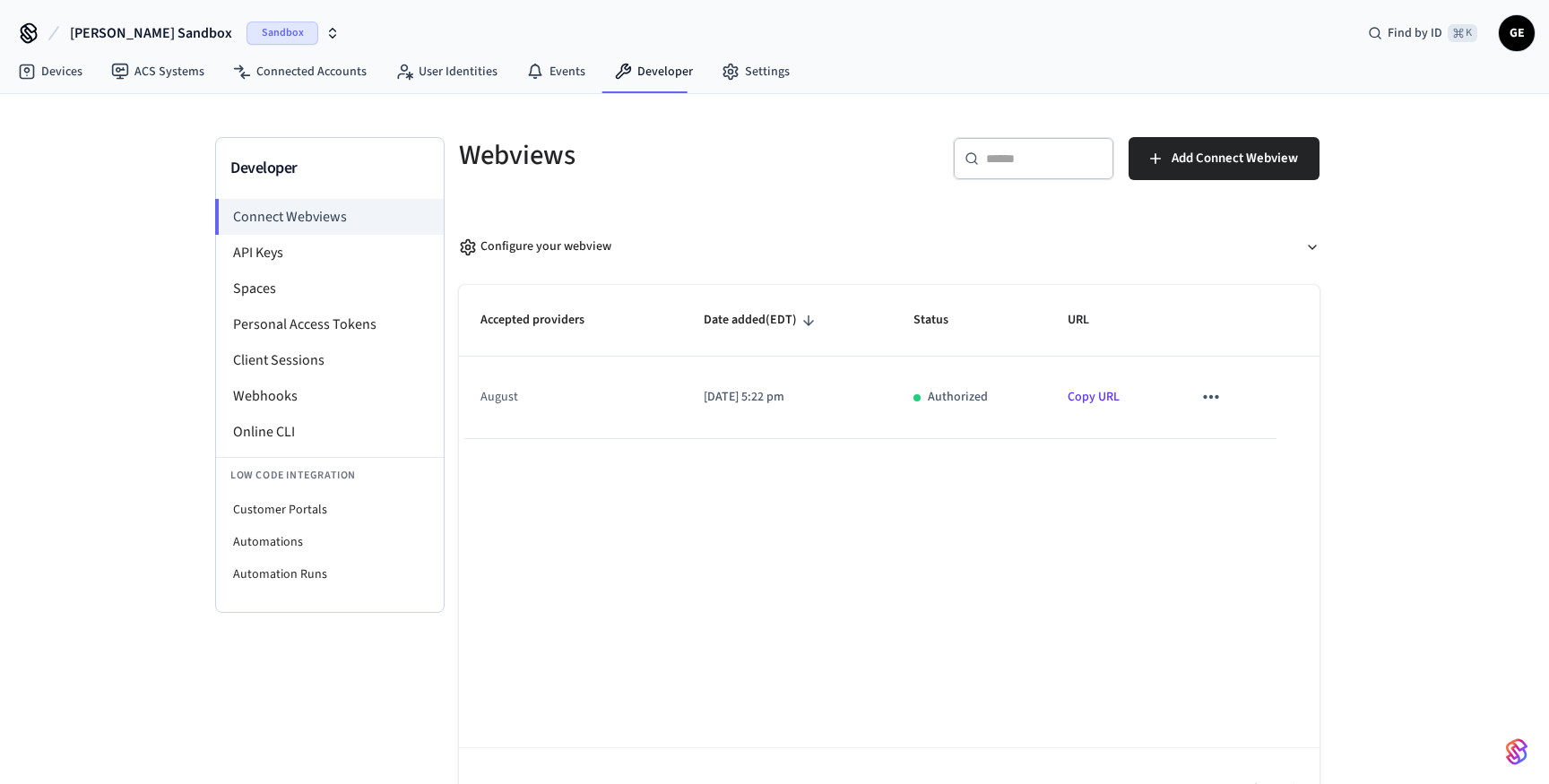
click at [1269, 392] on td "sticky table" at bounding box center [1223, 397] width 106 height 81
click at [1241, 395] on td "sticky table" at bounding box center [1223, 397] width 106 height 81
click at [1231, 395] on td "sticky table" at bounding box center [1223, 397] width 106 height 81
click at [1217, 395] on icon "sticky table" at bounding box center [1211, 396] width 24 height 24
click at [1241, 459] on li "Delete" at bounding box center [1246, 455] width 81 height 47
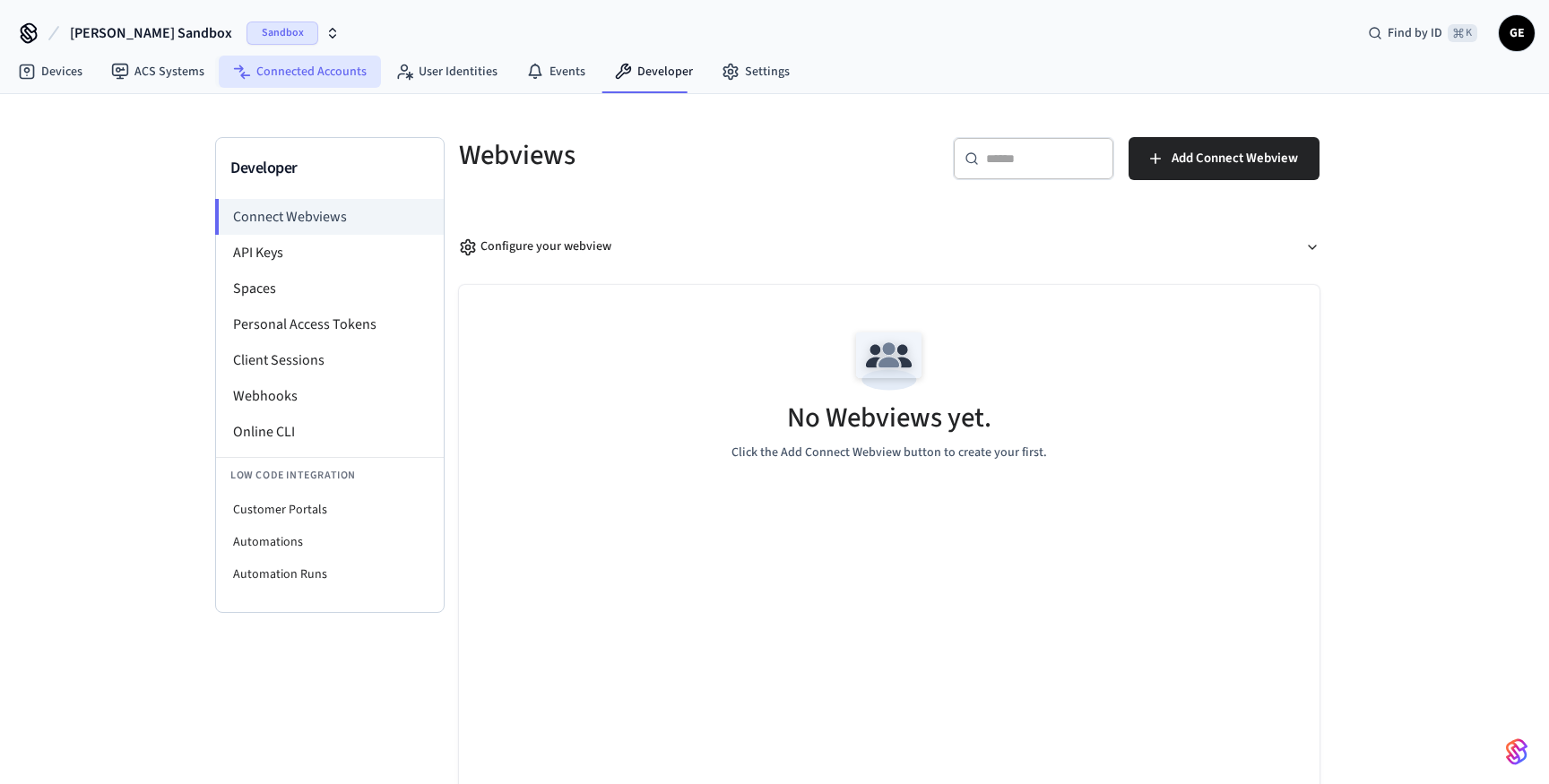
click at [281, 76] on link "Connected Accounts" at bounding box center [299, 72] width 162 height 32
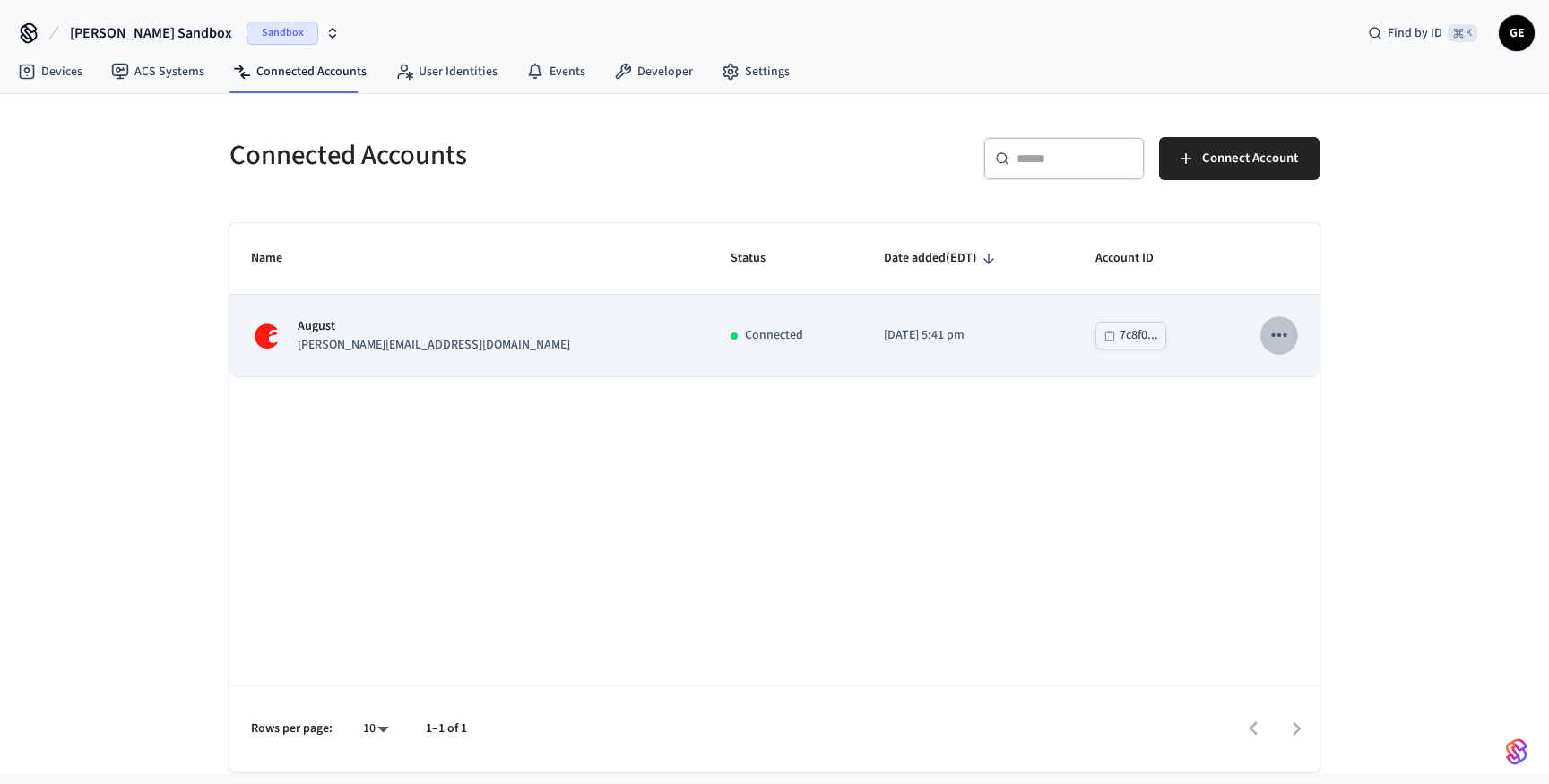
click at [1278, 329] on icon "sticky table" at bounding box center [1279, 335] width 24 height 24
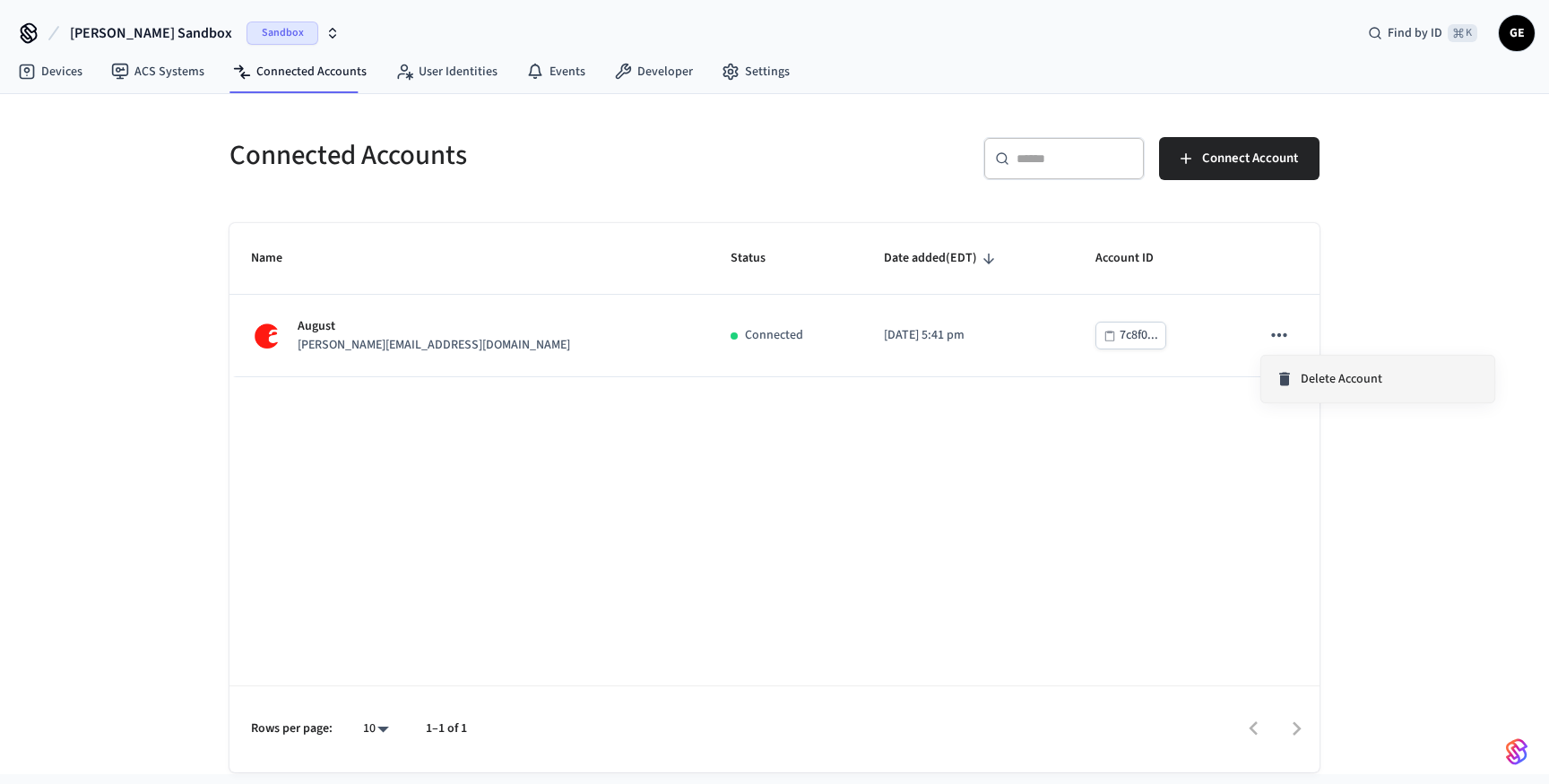
click at [1349, 389] on li "Delete Account" at bounding box center [1378, 378] width 233 height 46
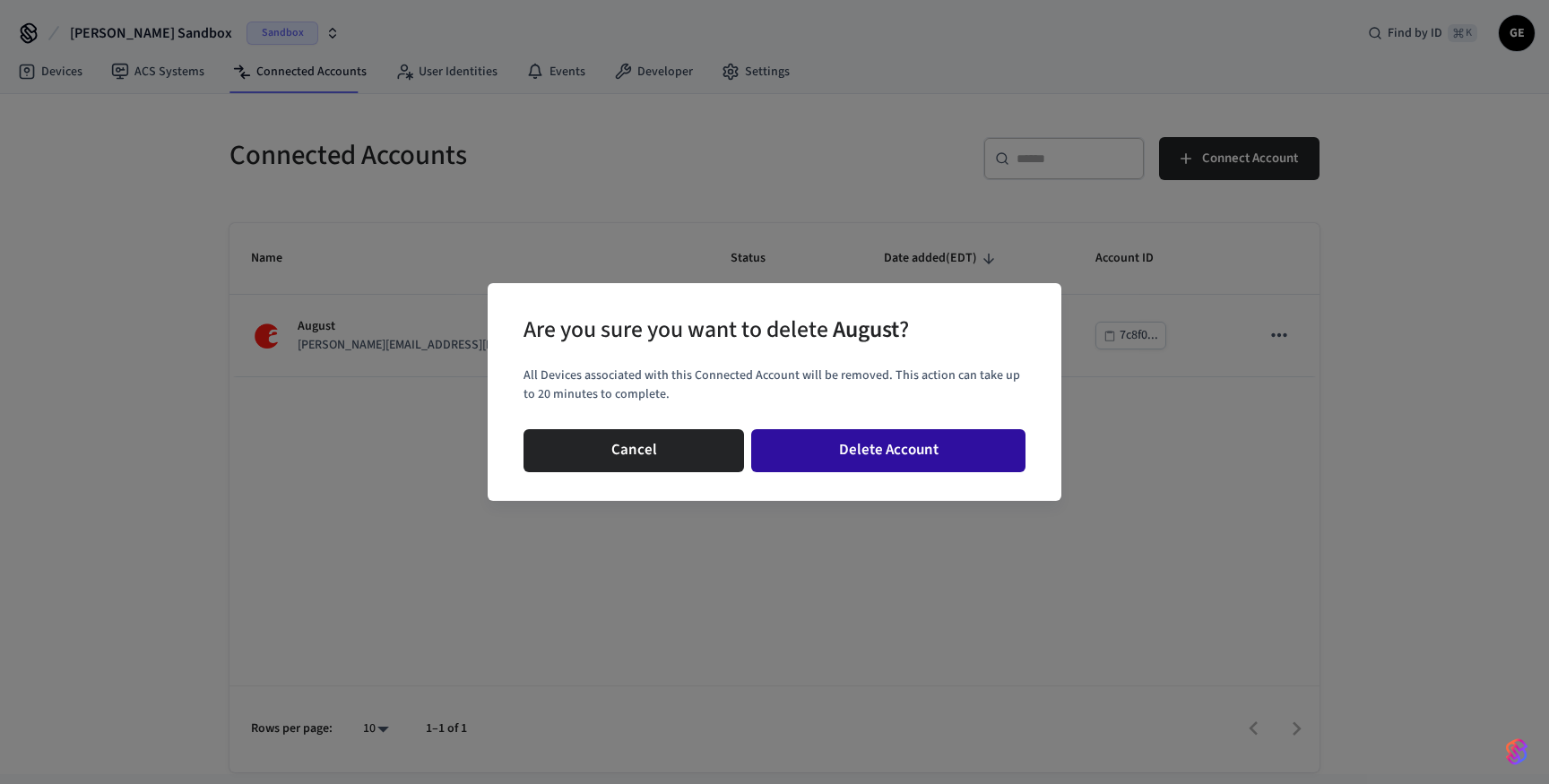
click at [924, 445] on button "Delete Account" at bounding box center [889, 450] width 274 height 43
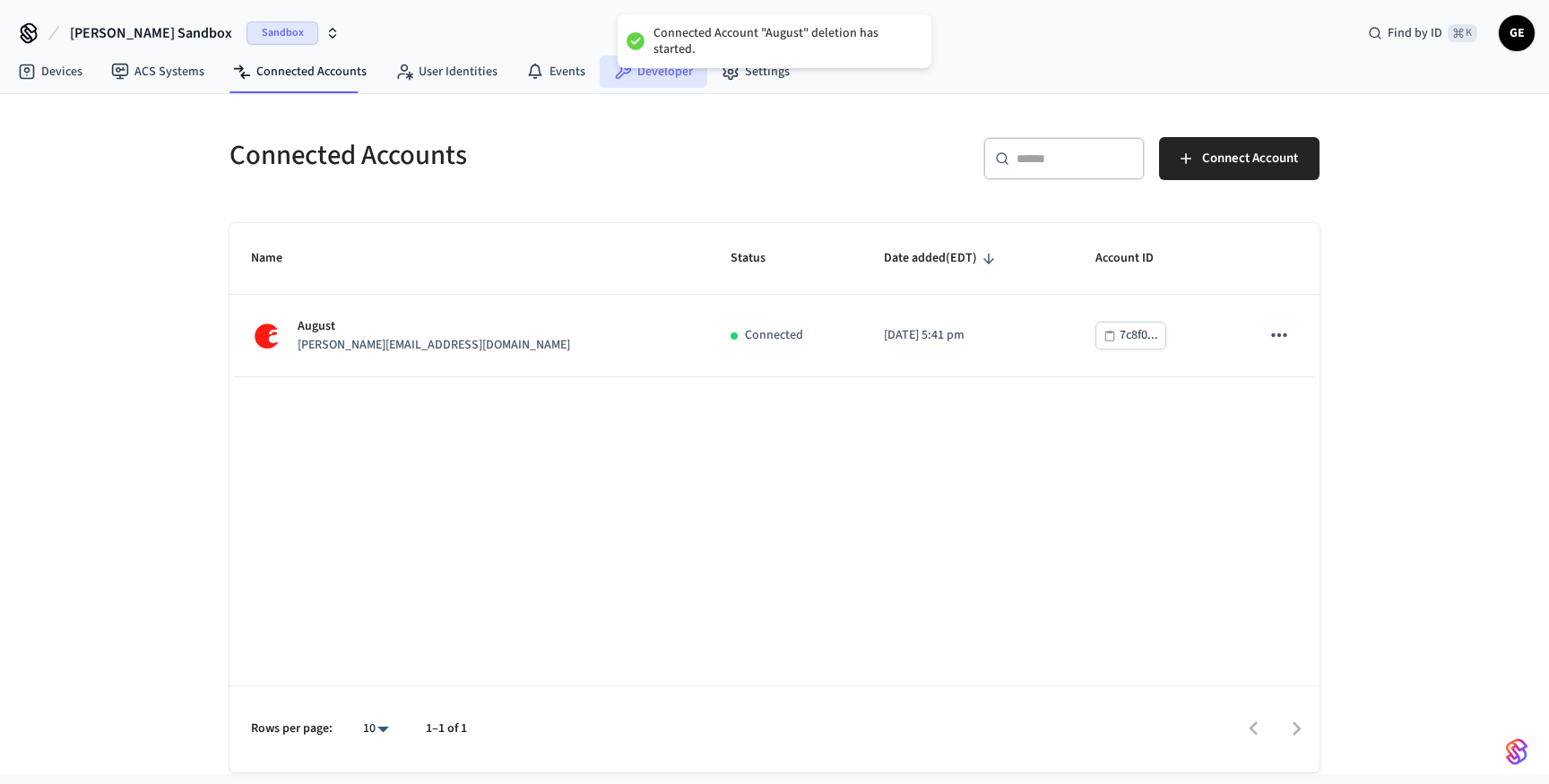
click at [689, 73] on link "Developer" at bounding box center [654, 72] width 108 height 32
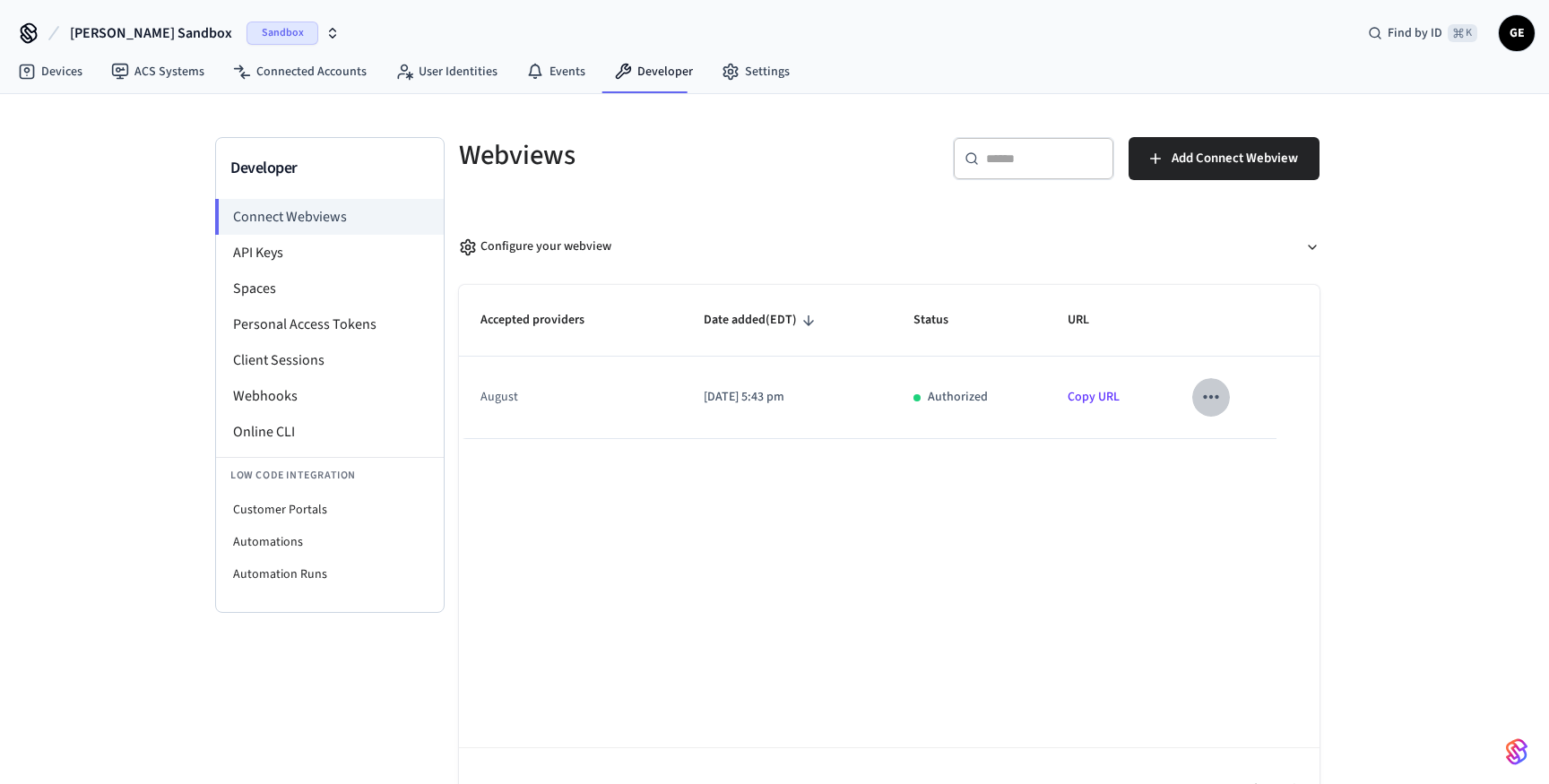
click at [1219, 401] on icon "sticky table" at bounding box center [1211, 396] width 24 height 24
click at [1235, 462] on li "Delete" at bounding box center [1246, 455] width 81 height 47
click at [328, 70] on link "Connected Accounts" at bounding box center [299, 72] width 162 height 32
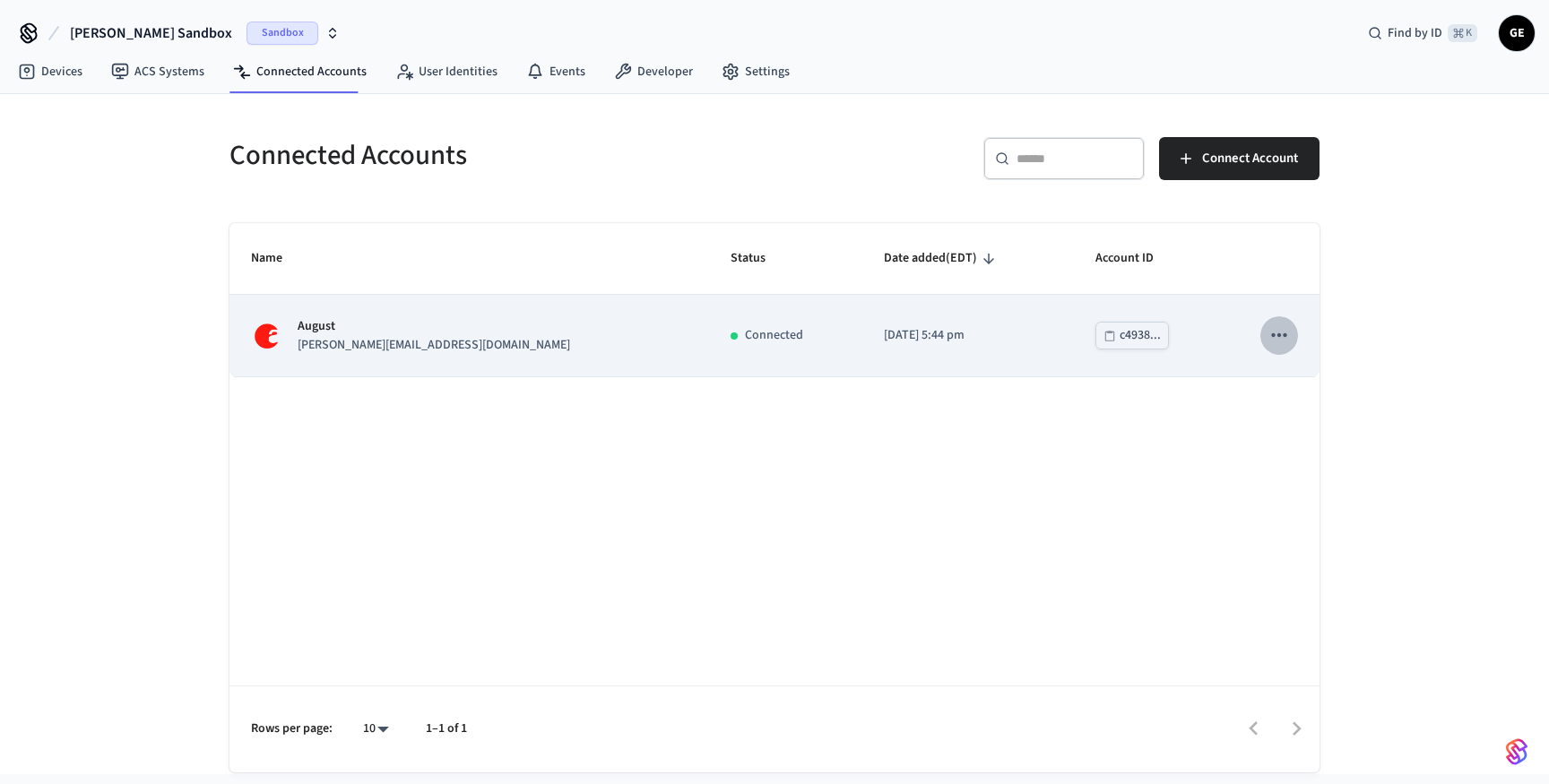
click at [1272, 340] on icon "sticky table" at bounding box center [1279, 335] width 24 height 24
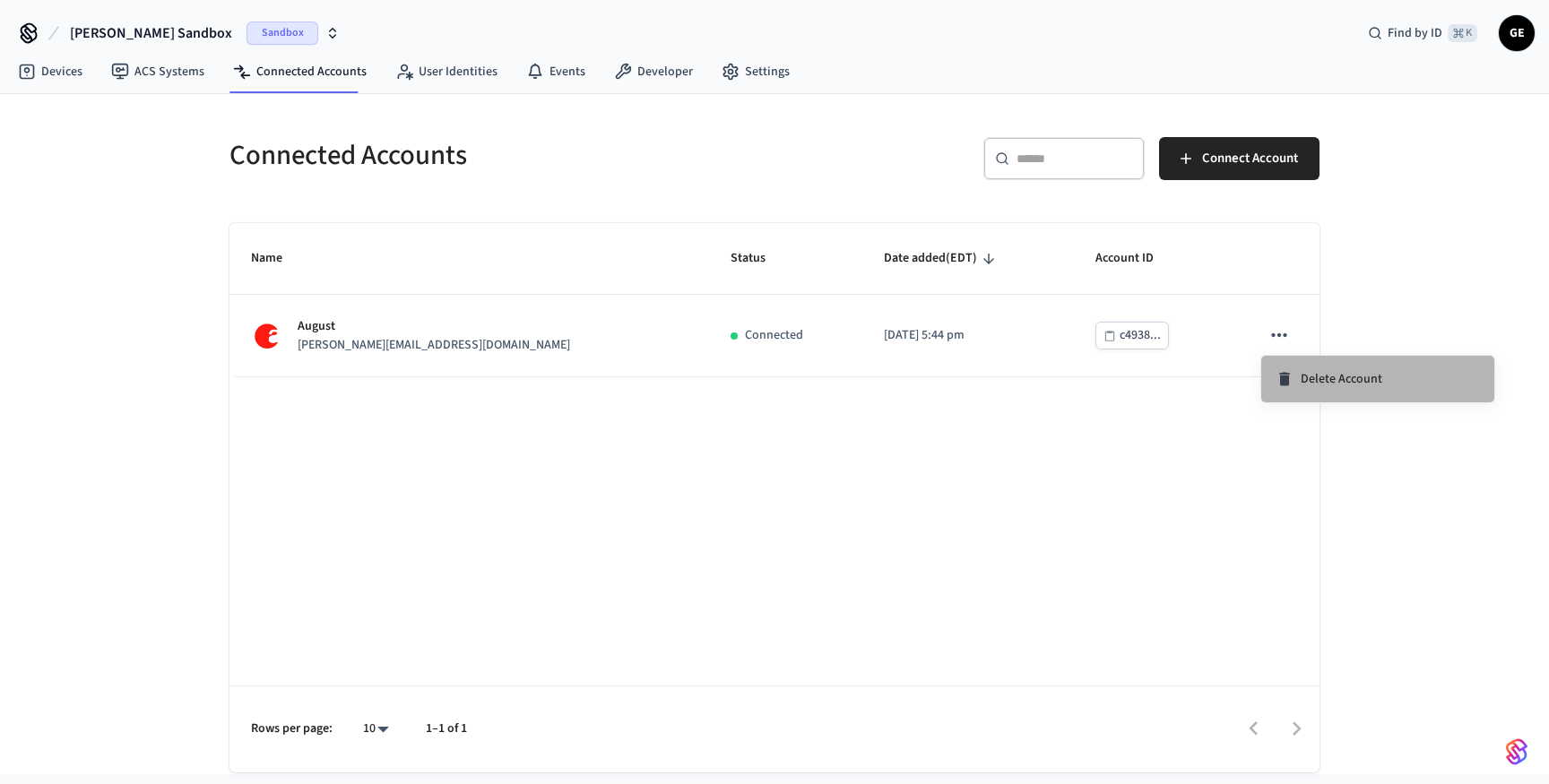
click at [1298, 369] on li "Delete Account" at bounding box center [1378, 378] width 233 height 46
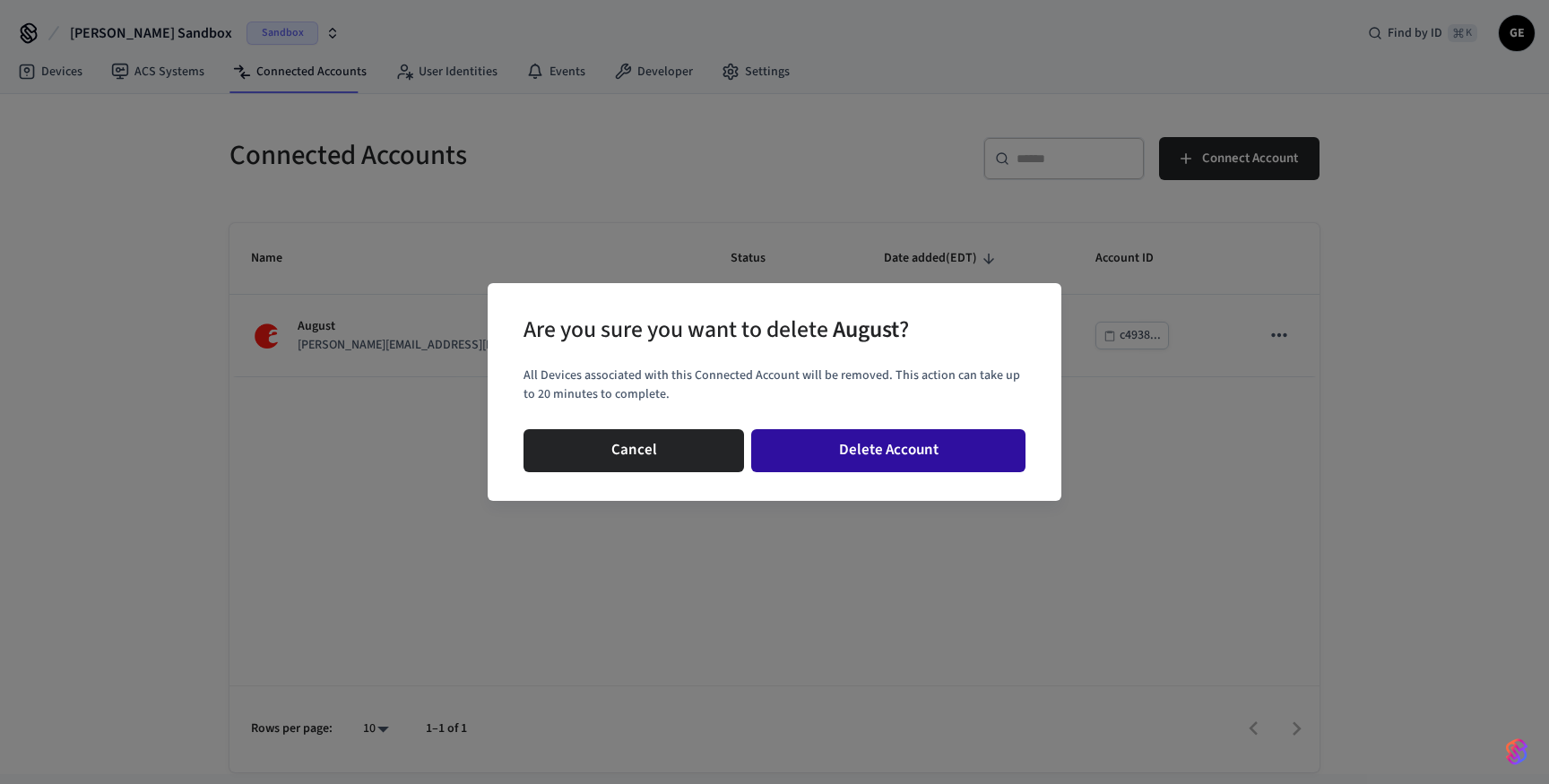
click at [920, 451] on button "Delete Account" at bounding box center [889, 450] width 274 height 43
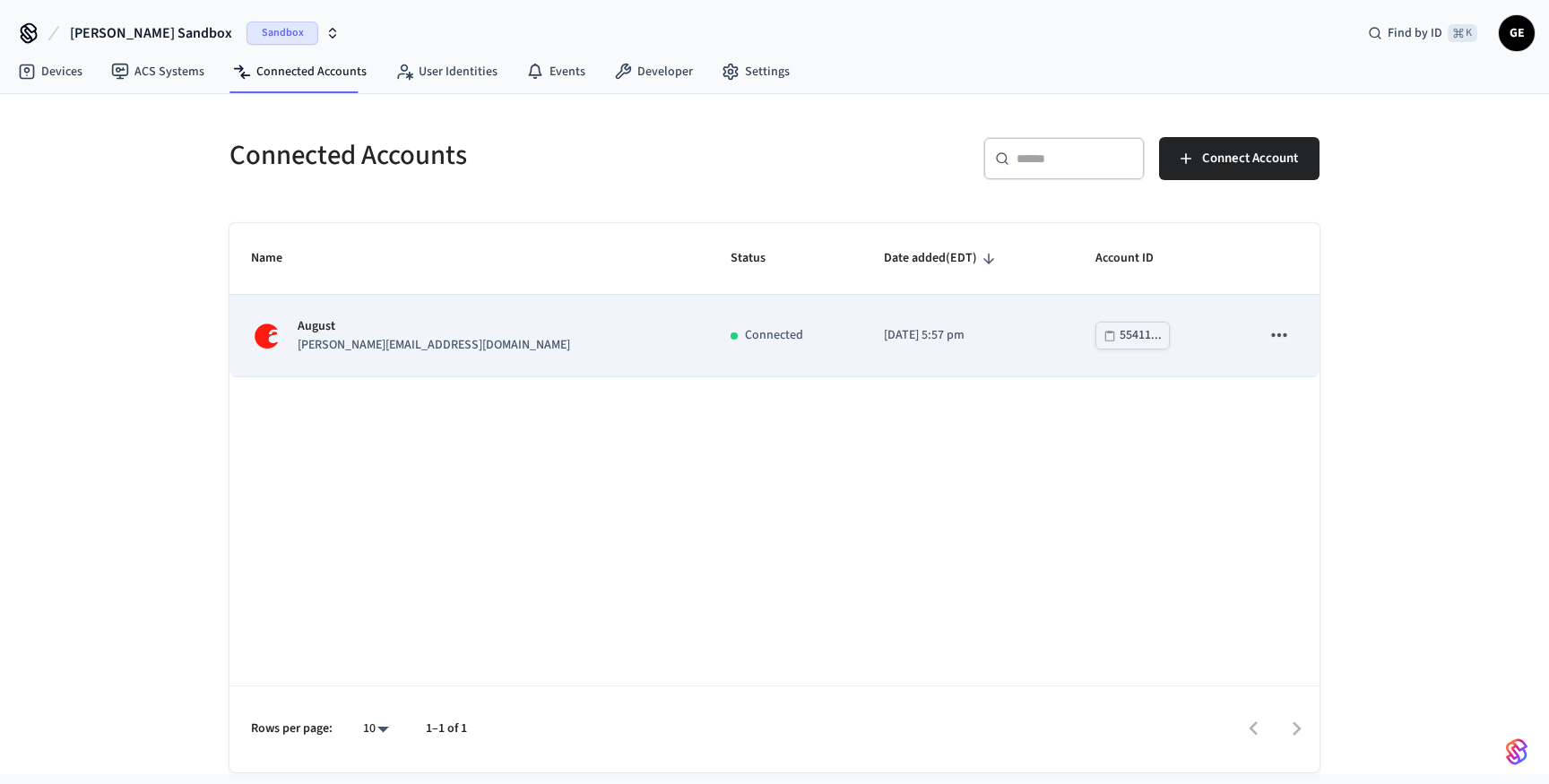
click at [1271, 340] on icon "sticky table" at bounding box center [1279, 335] width 24 height 24
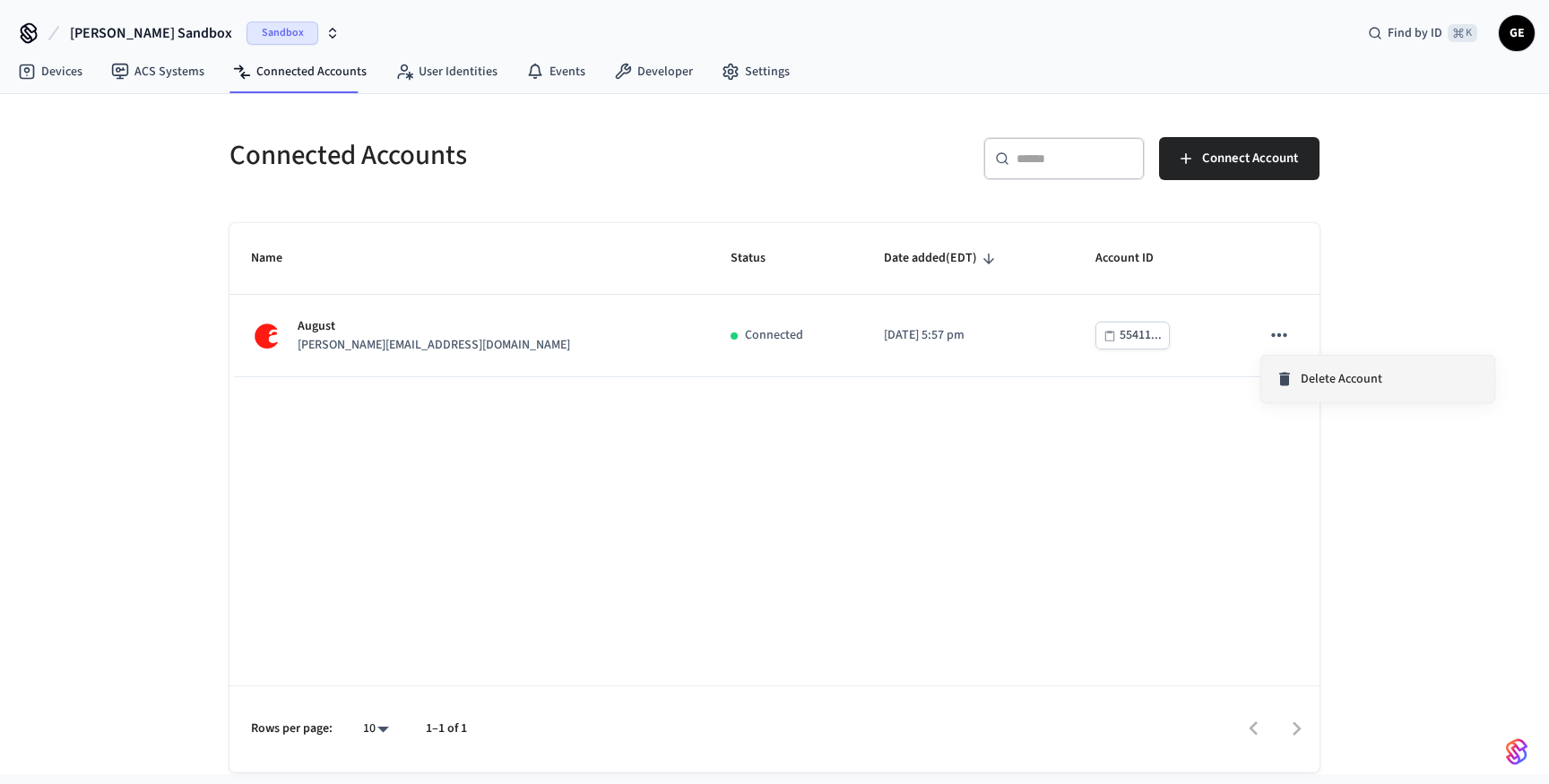
click at [1310, 378] on span "Delete Account" at bounding box center [1342, 378] width 81 height 18
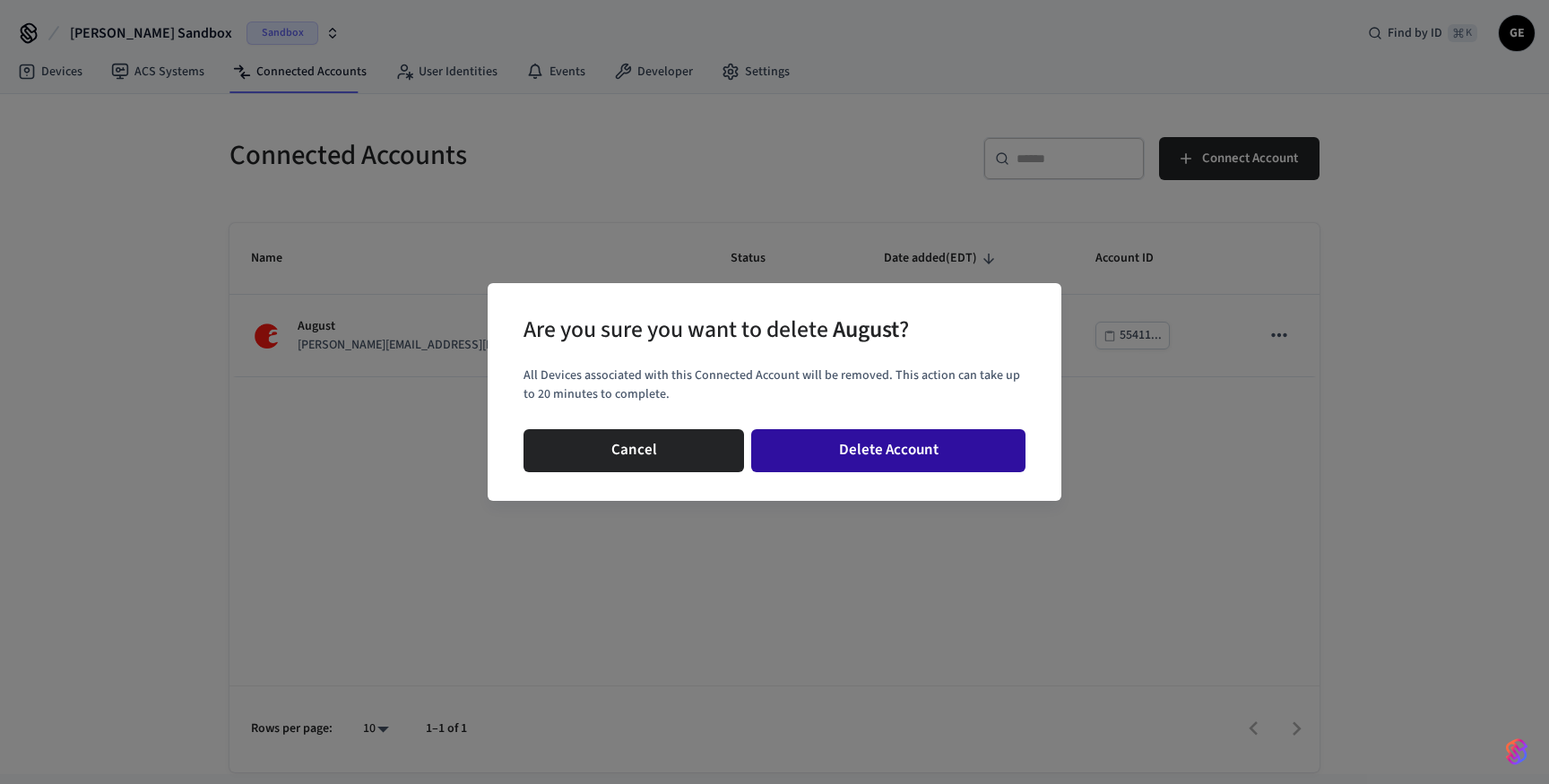
click at [891, 457] on button "Delete Account" at bounding box center [889, 450] width 274 height 43
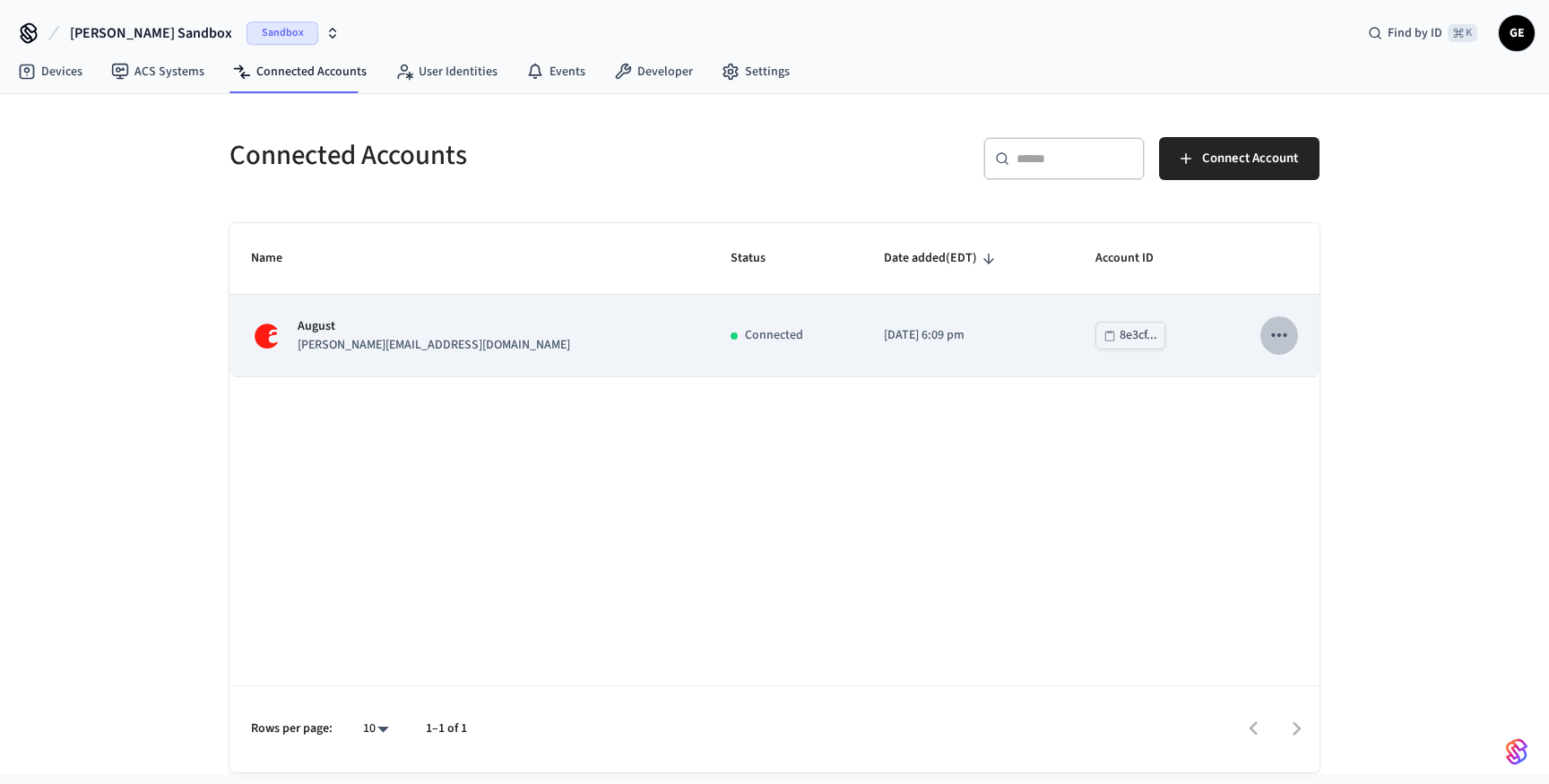
click at [1281, 336] on icon "sticky table" at bounding box center [1279, 335] width 24 height 24
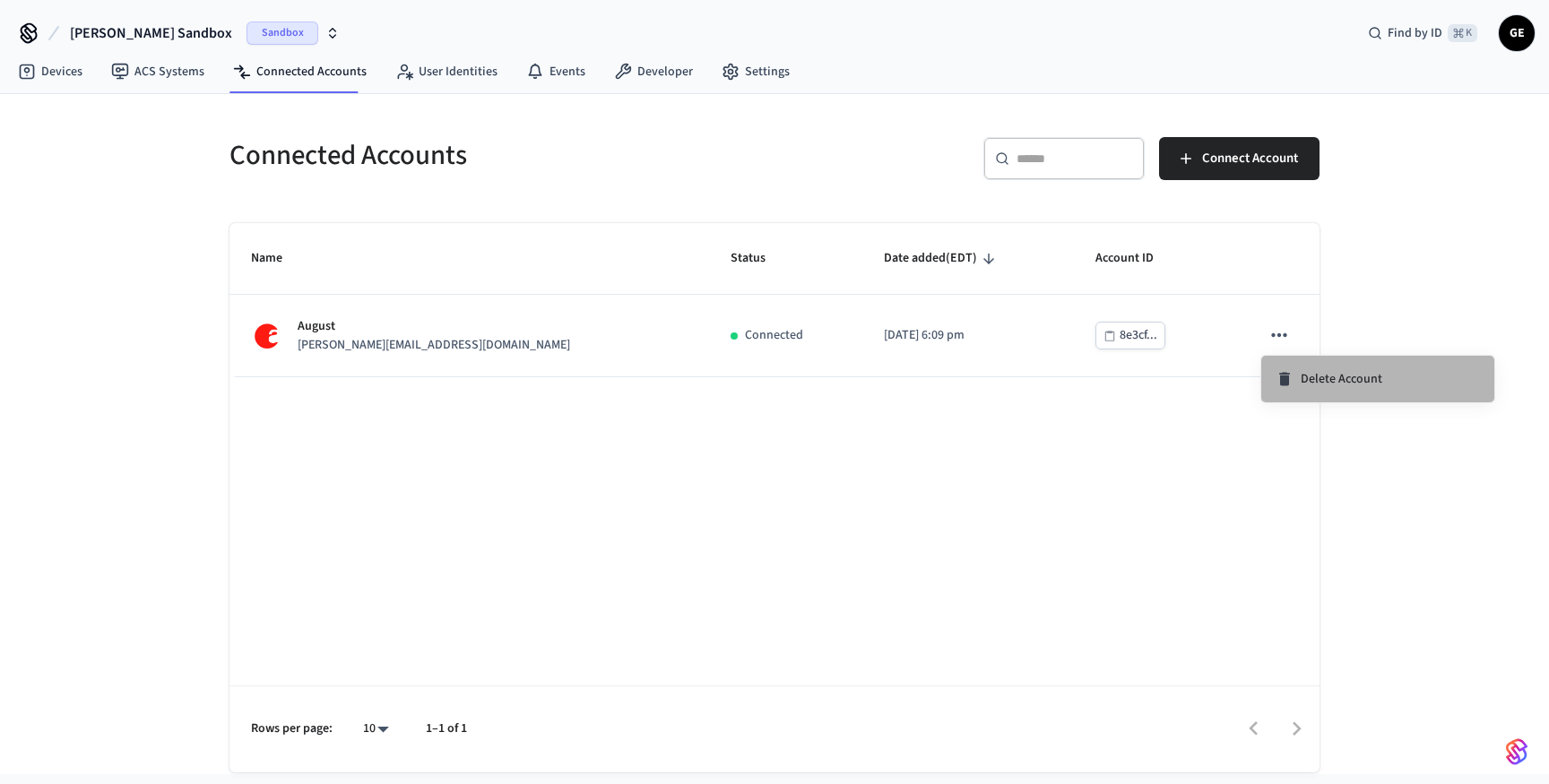
click at [1330, 387] on li "Delete Account" at bounding box center [1378, 378] width 233 height 46
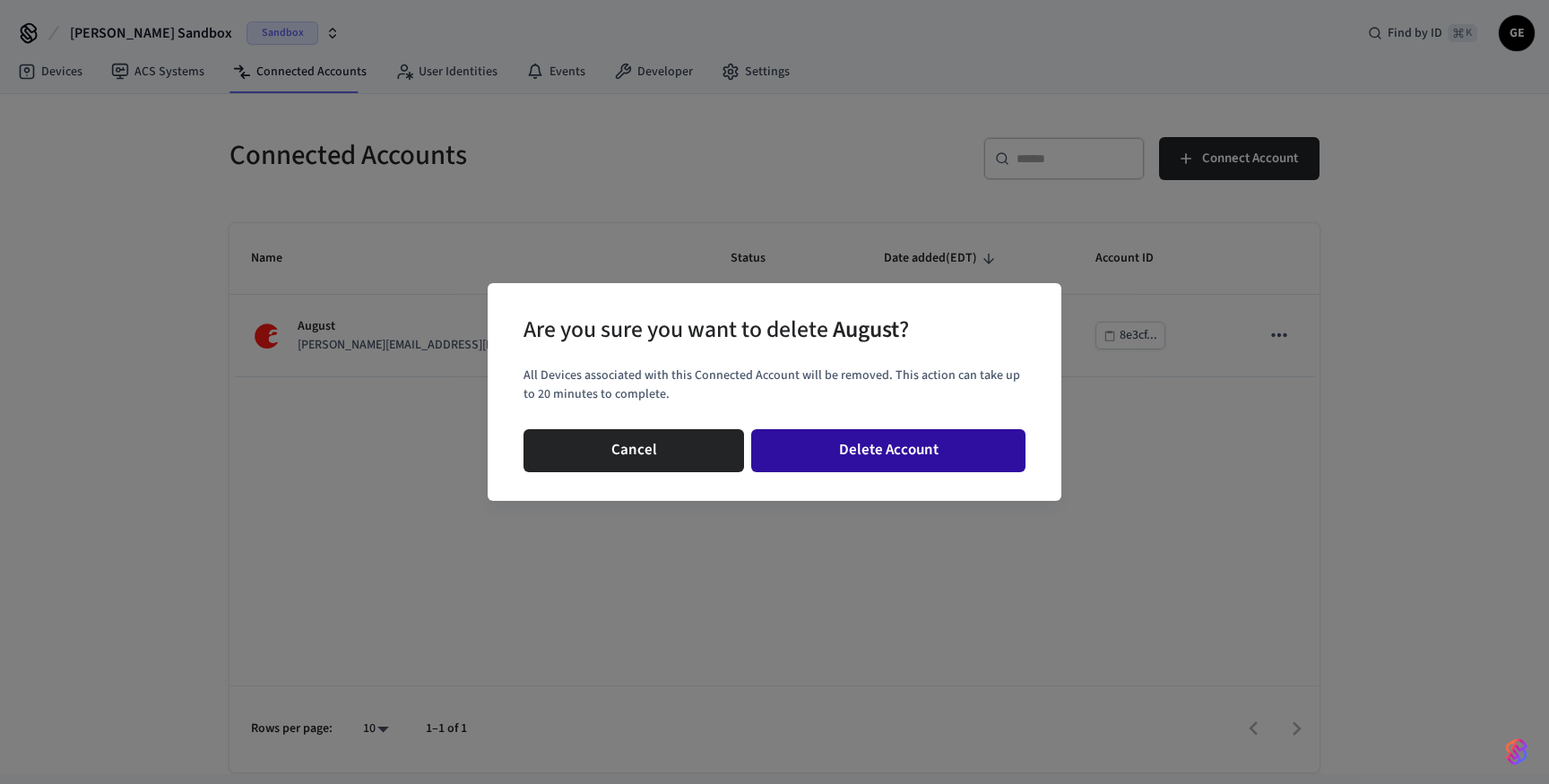
click at [965, 459] on button "Delete Account" at bounding box center [889, 450] width 274 height 43
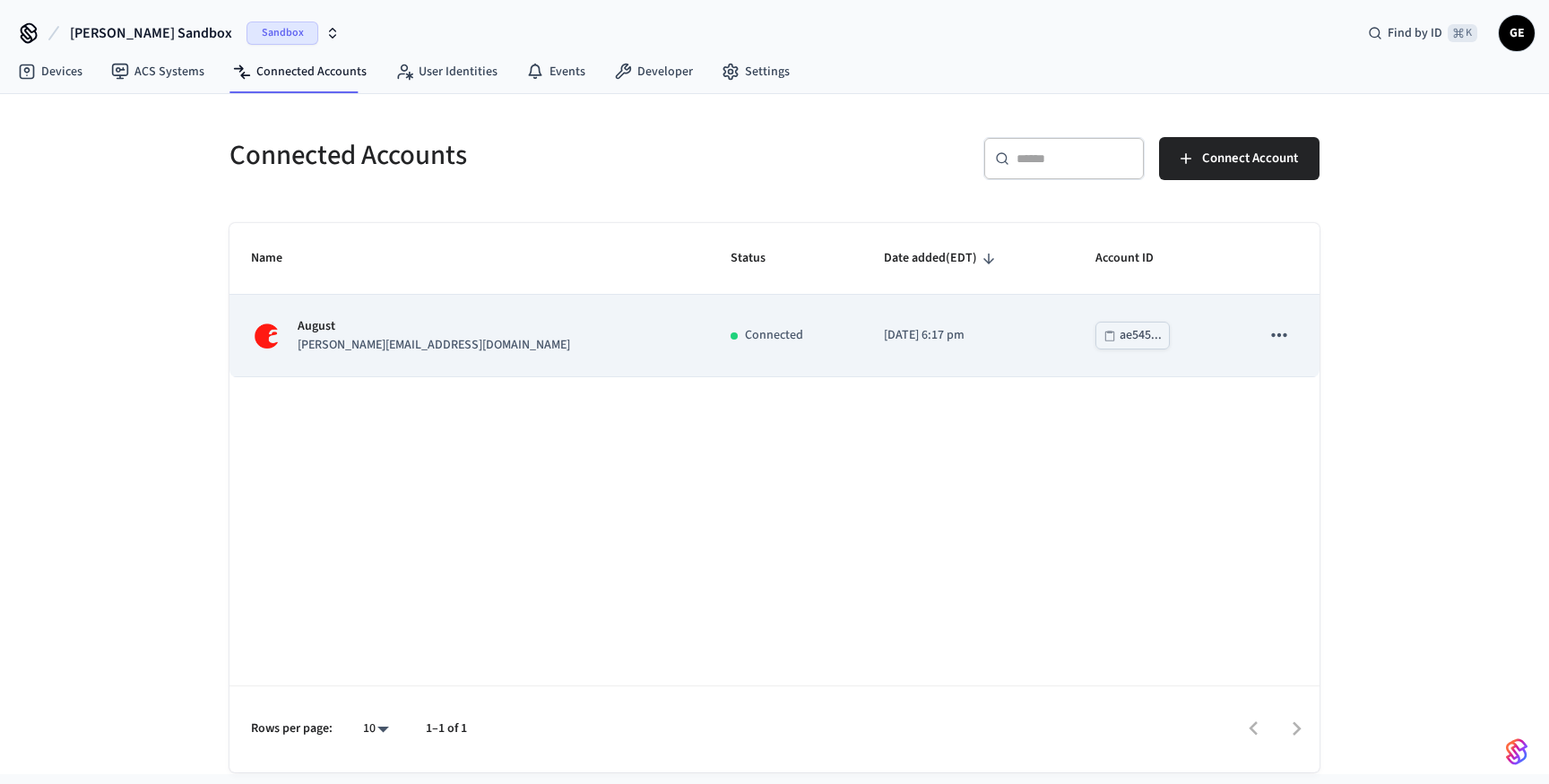
click at [1294, 330] on button "sticky table" at bounding box center [1279, 335] width 38 height 38
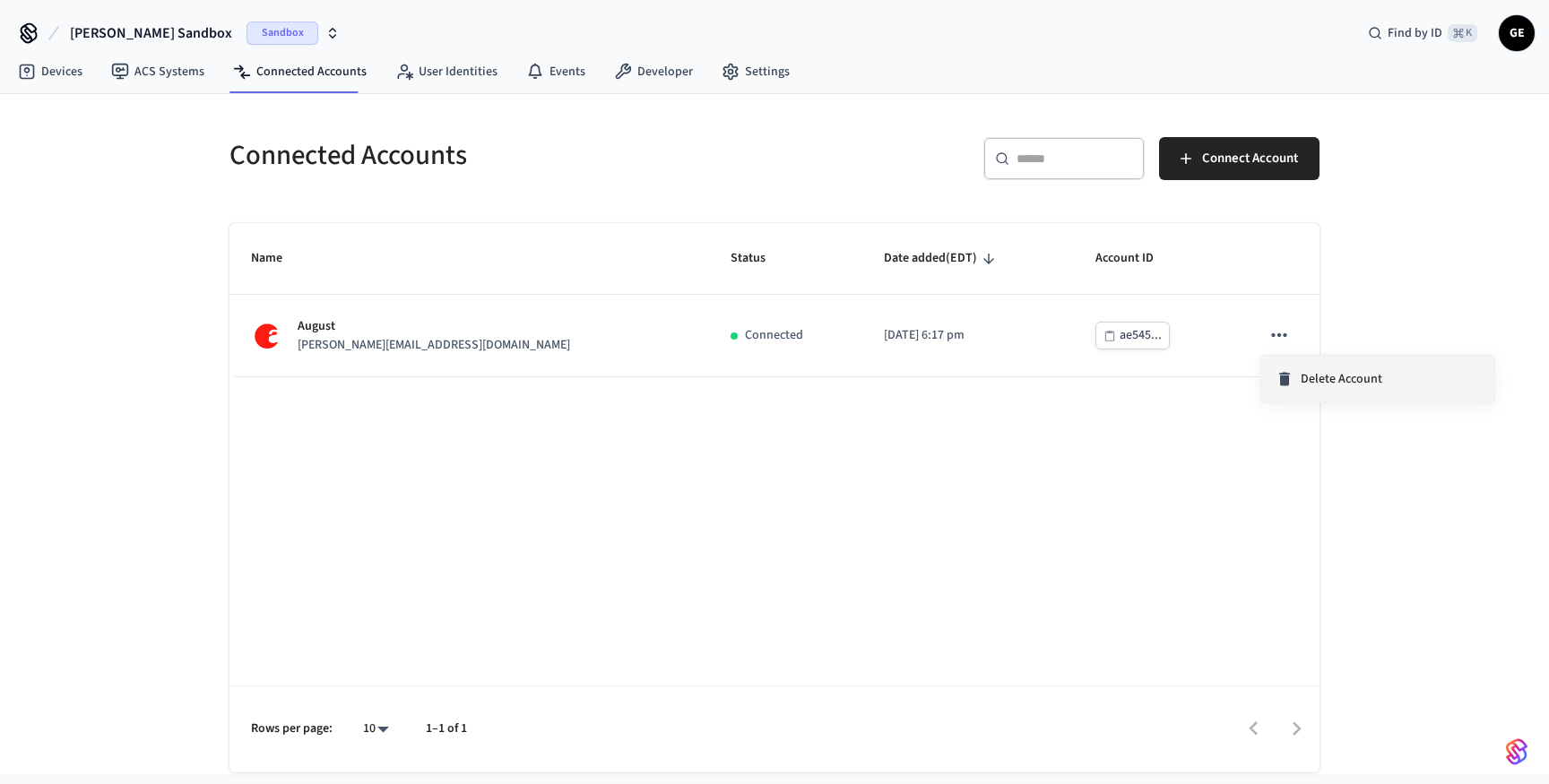
click at [1311, 394] on li "Delete Account" at bounding box center [1378, 378] width 233 height 46
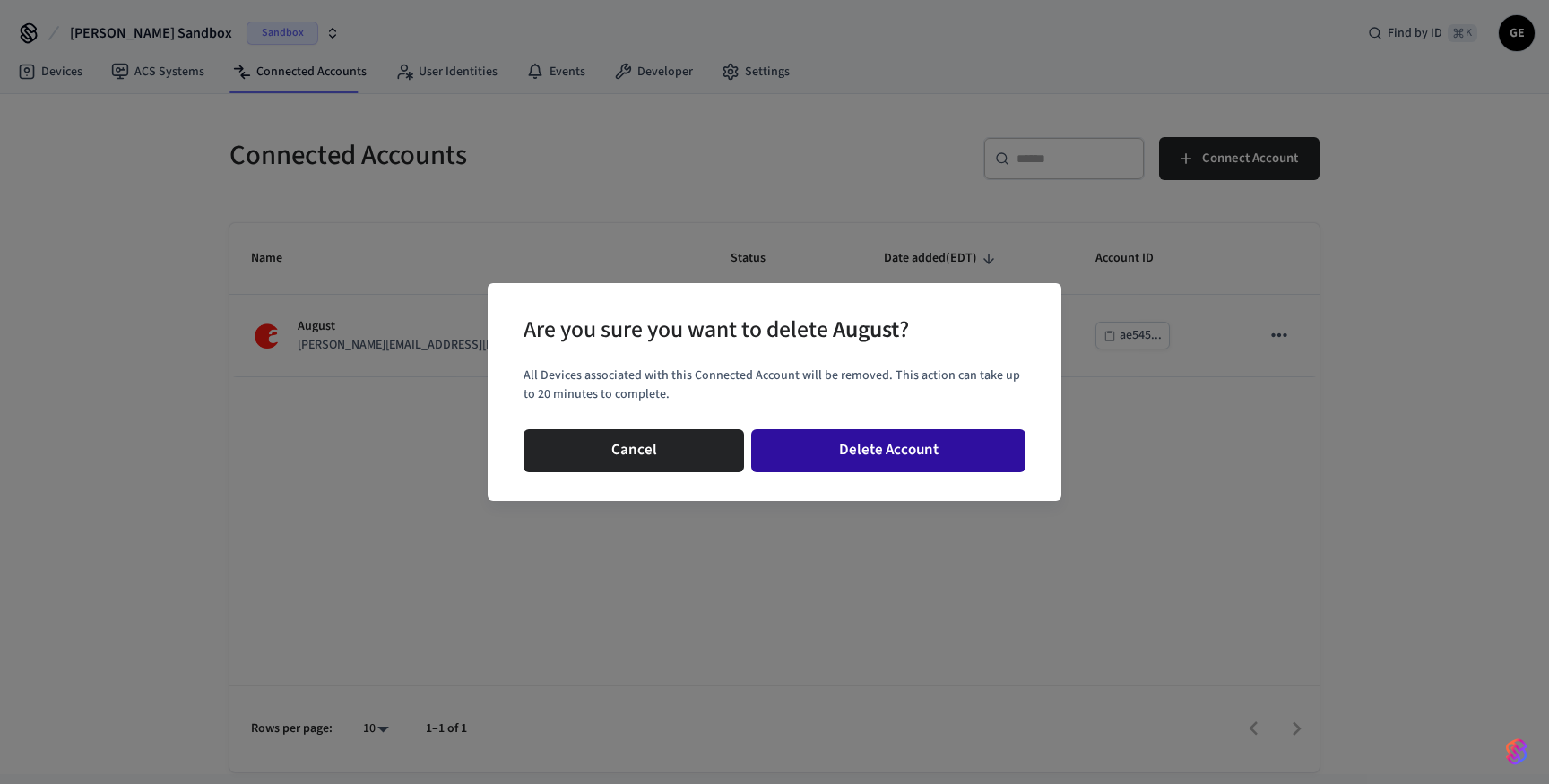
click at [865, 442] on button "Delete Account" at bounding box center [889, 450] width 274 height 43
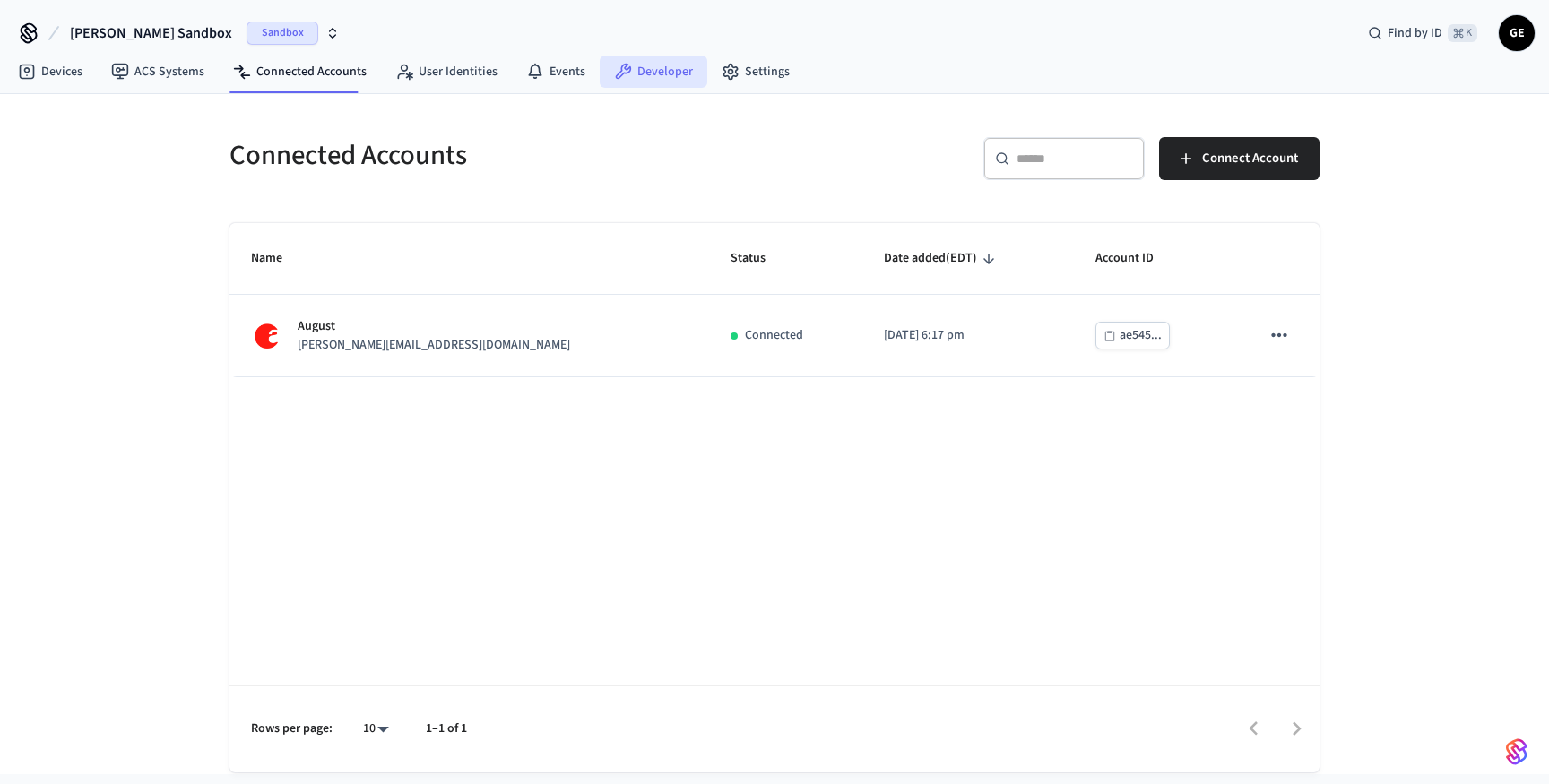
click at [655, 69] on link "Developer" at bounding box center [654, 72] width 108 height 32
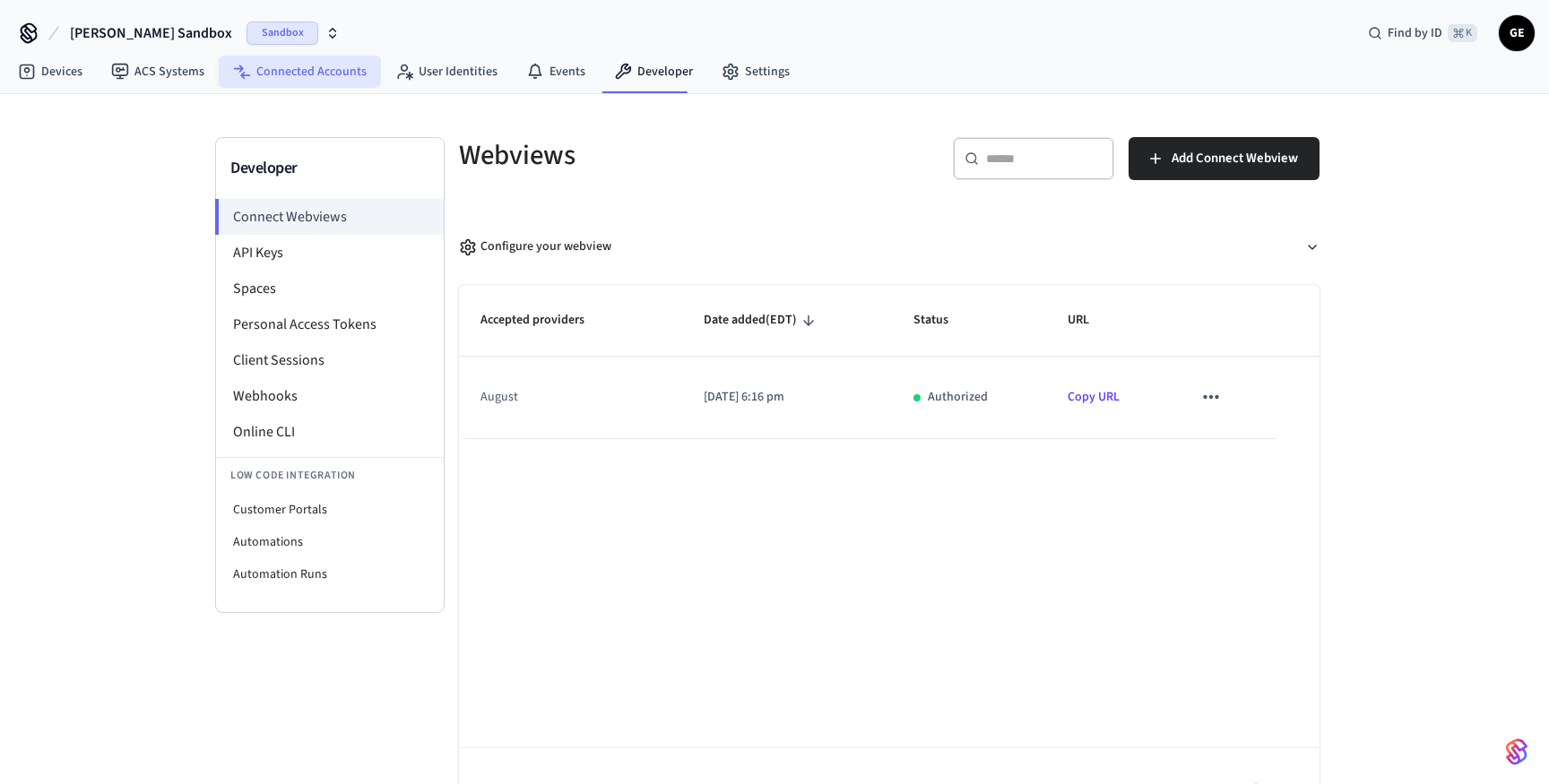
click at [254, 69] on link "Connected Accounts" at bounding box center [299, 72] width 162 height 32
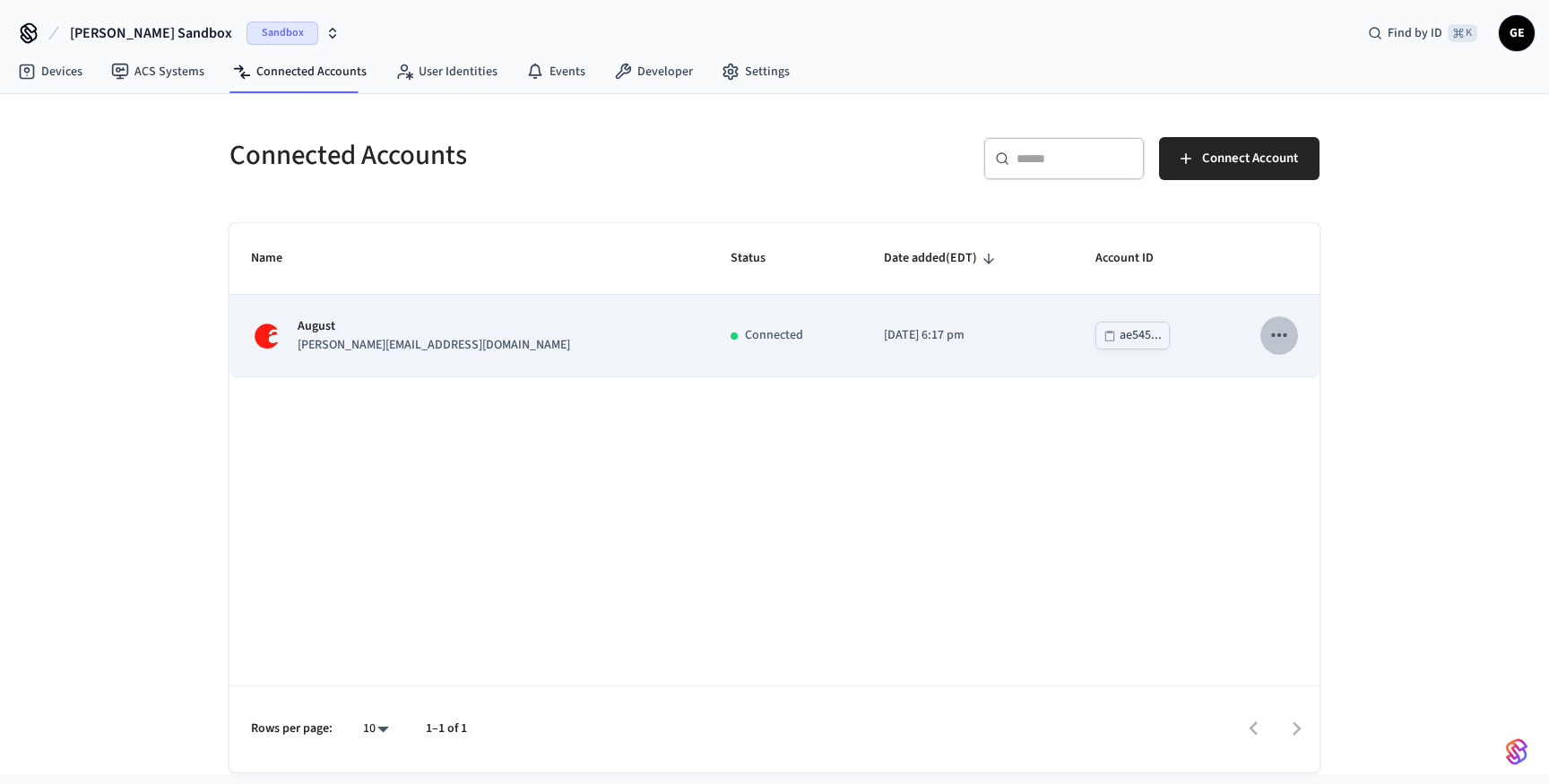
click at [1269, 324] on icon "sticky table" at bounding box center [1279, 335] width 24 height 24
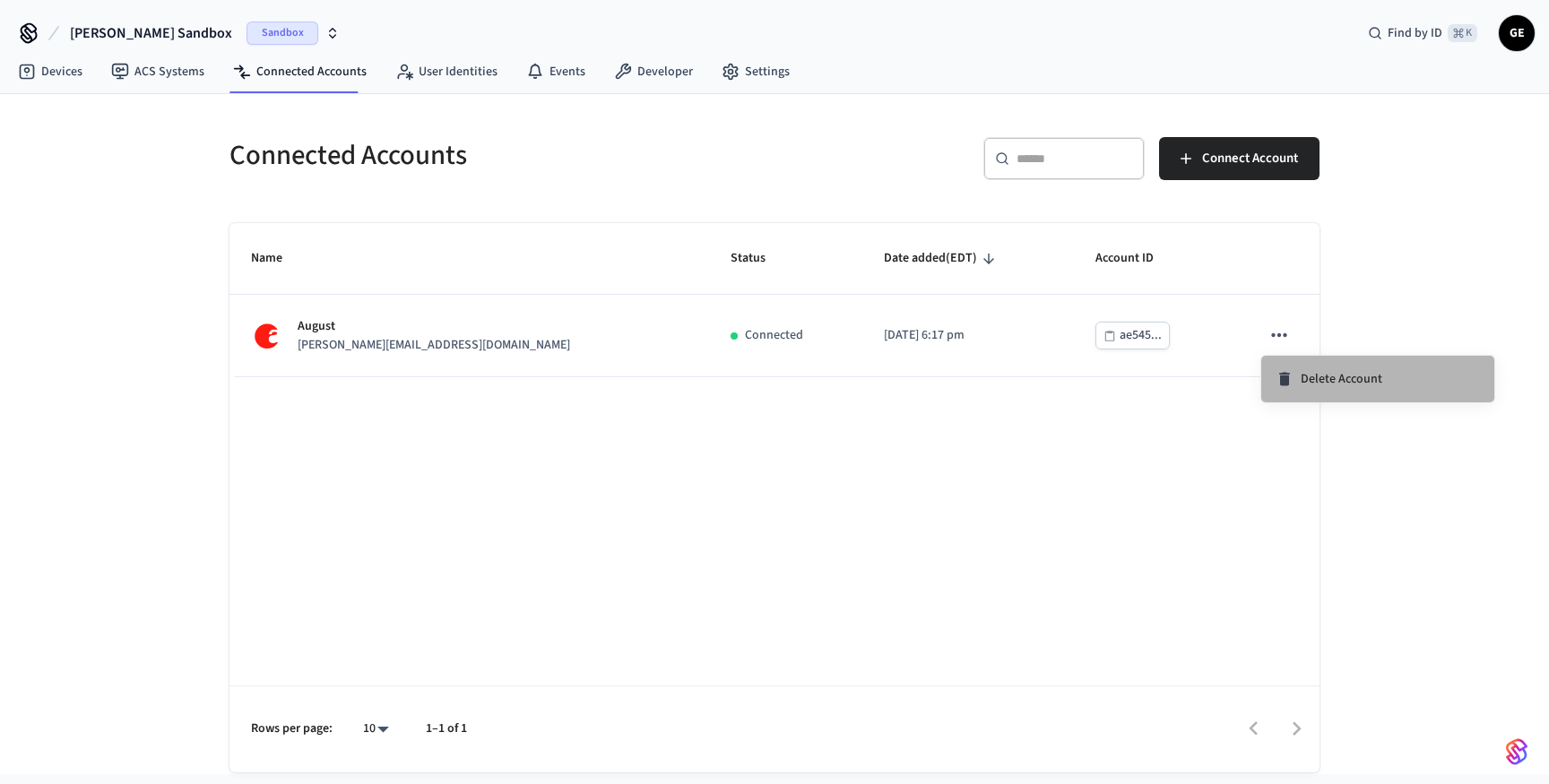
click at [1302, 384] on span "Delete Account" at bounding box center [1342, 378] width 81 height 18
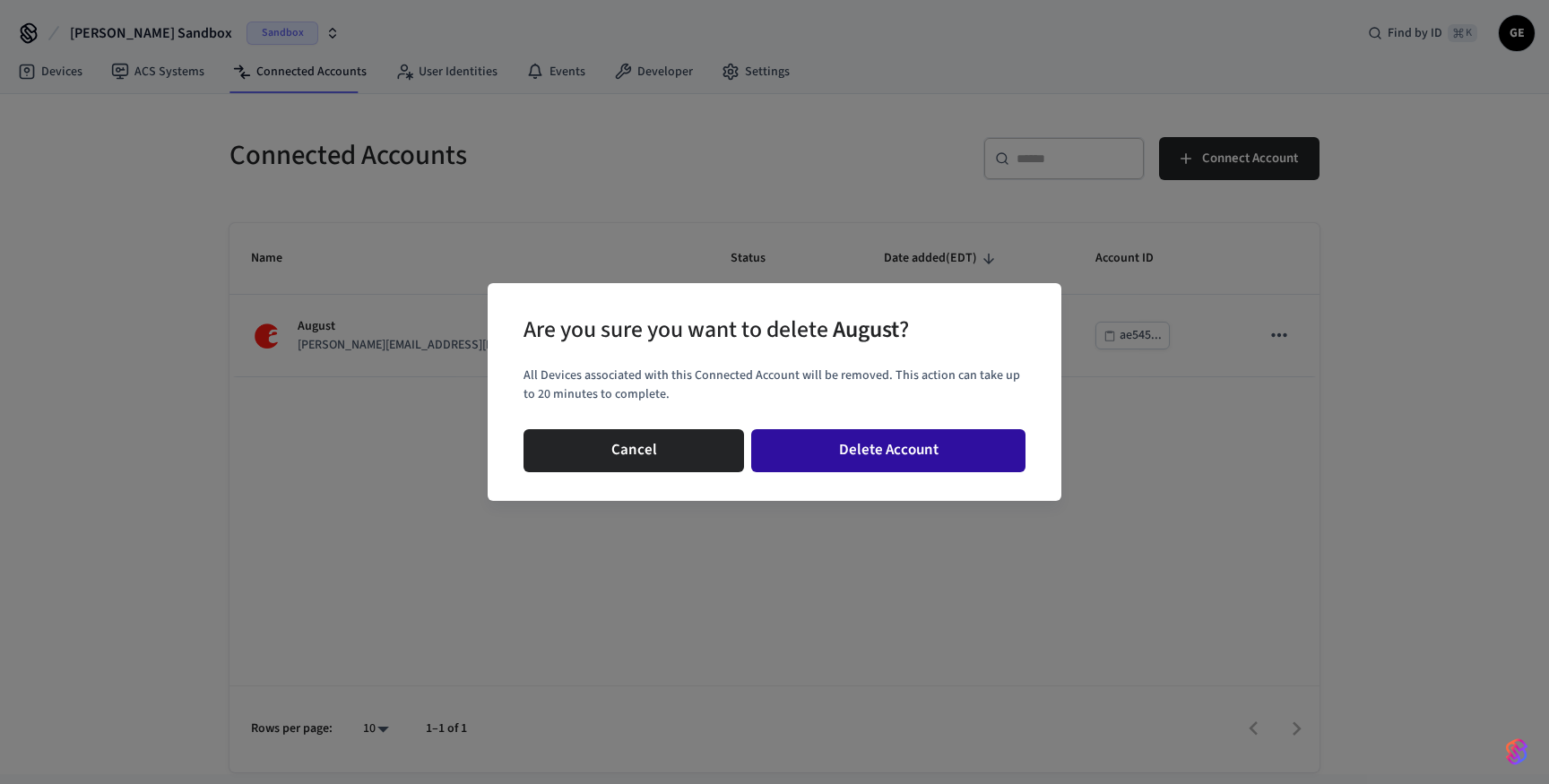
click at [899, 454] on button "Delete Account" at bounding box center [889, 450] width 274 height 43
